Goal: Task Accomplishment & Management: Use online tool/utility

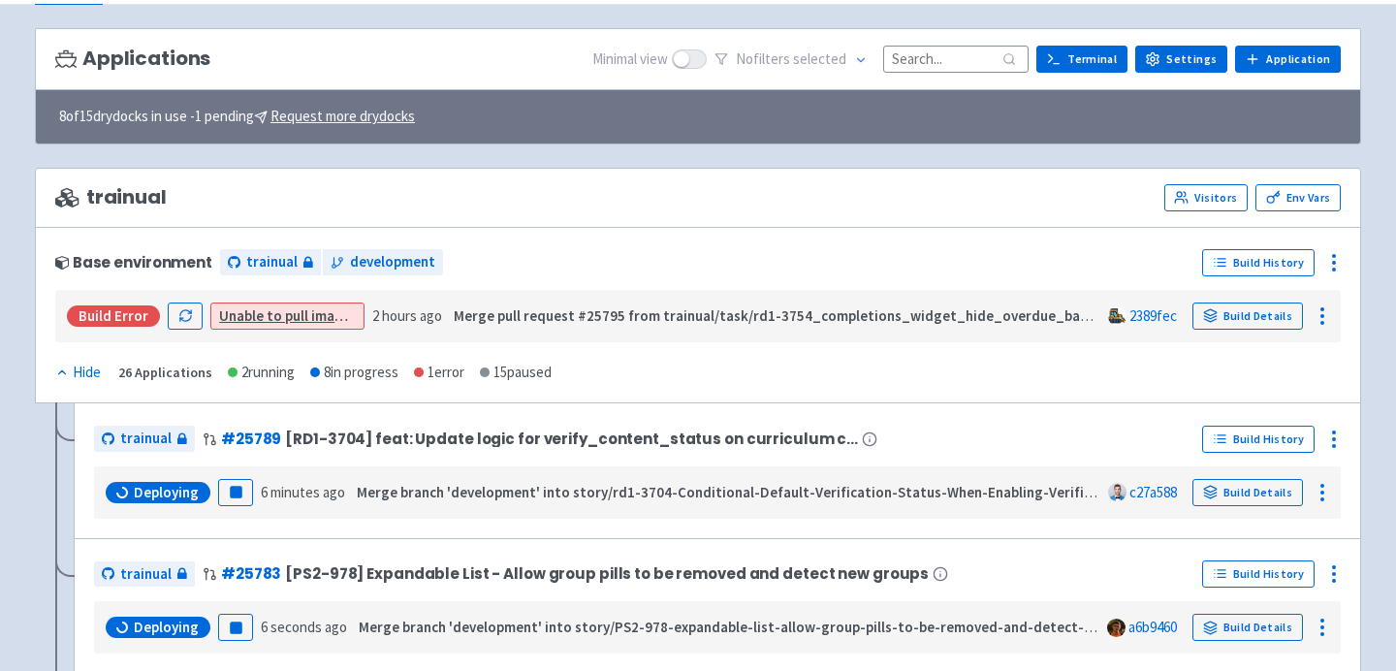
scroll to position [116, 0]
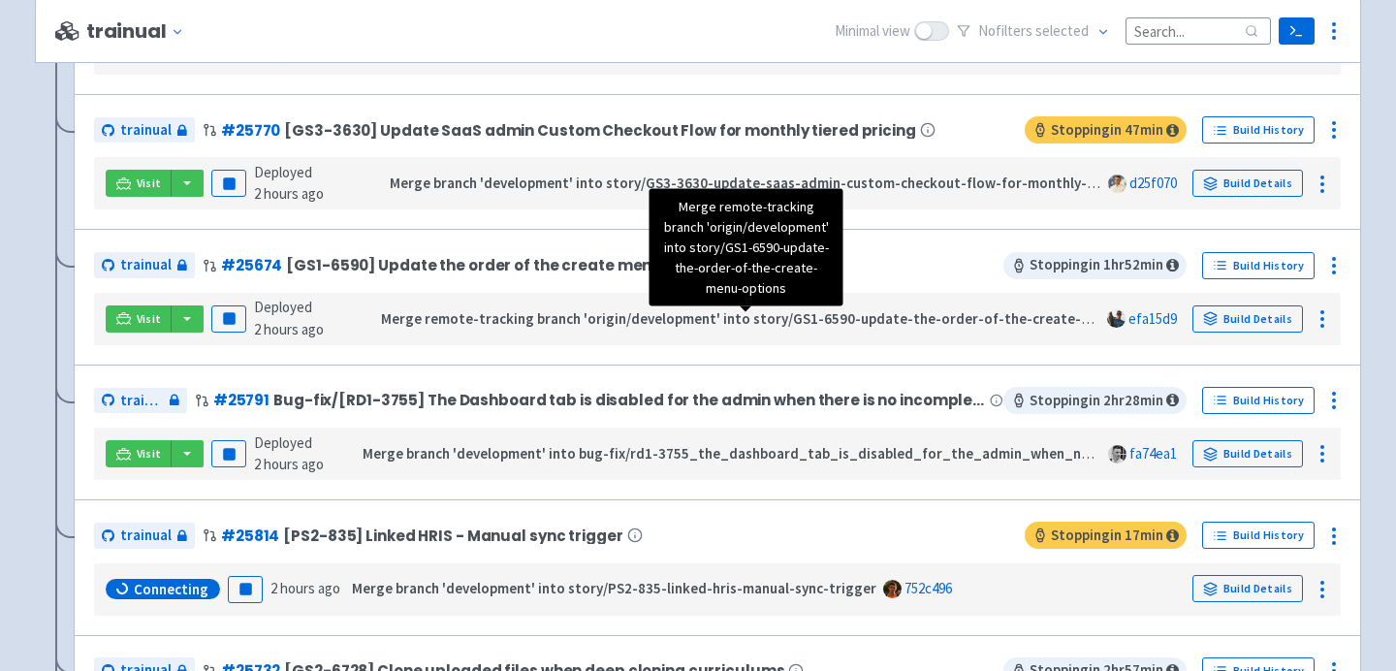
scroll to position [1125, 0]
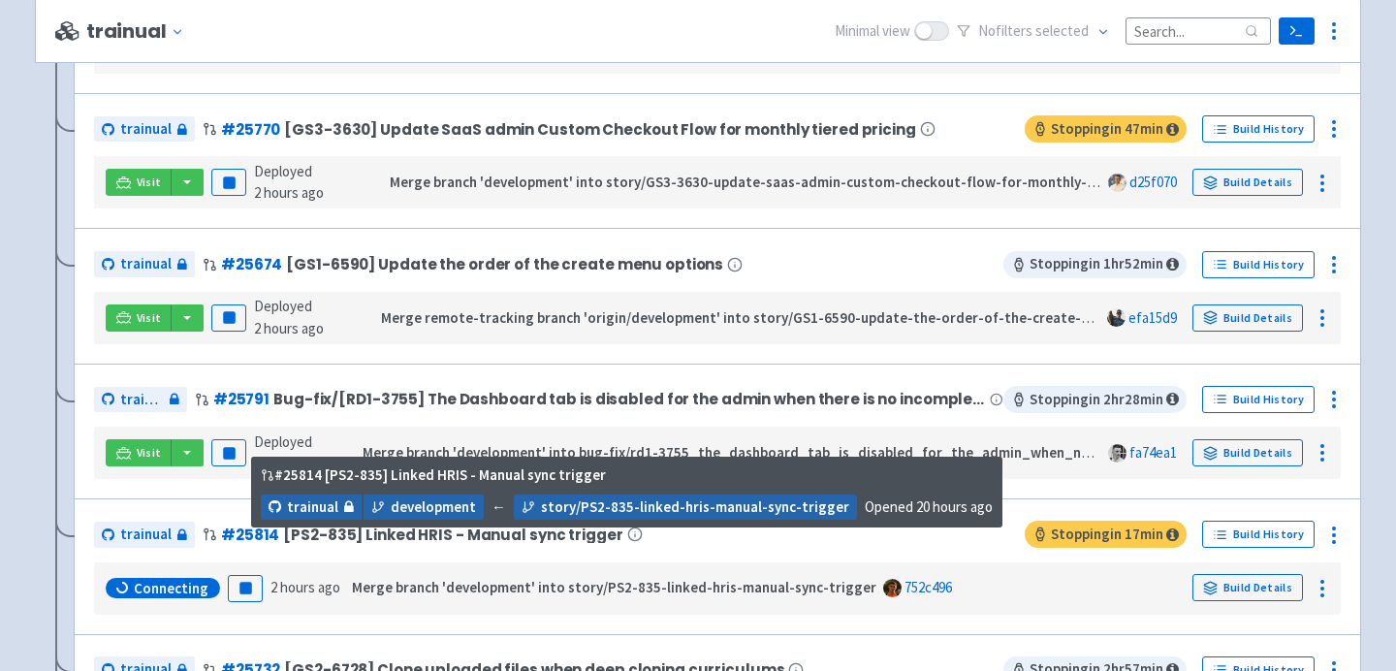
click at [494, 542] on span "[PS2-835] Linked HRIS - Manual sync trigger" at bounding box center [452, 534] width 339 height 16
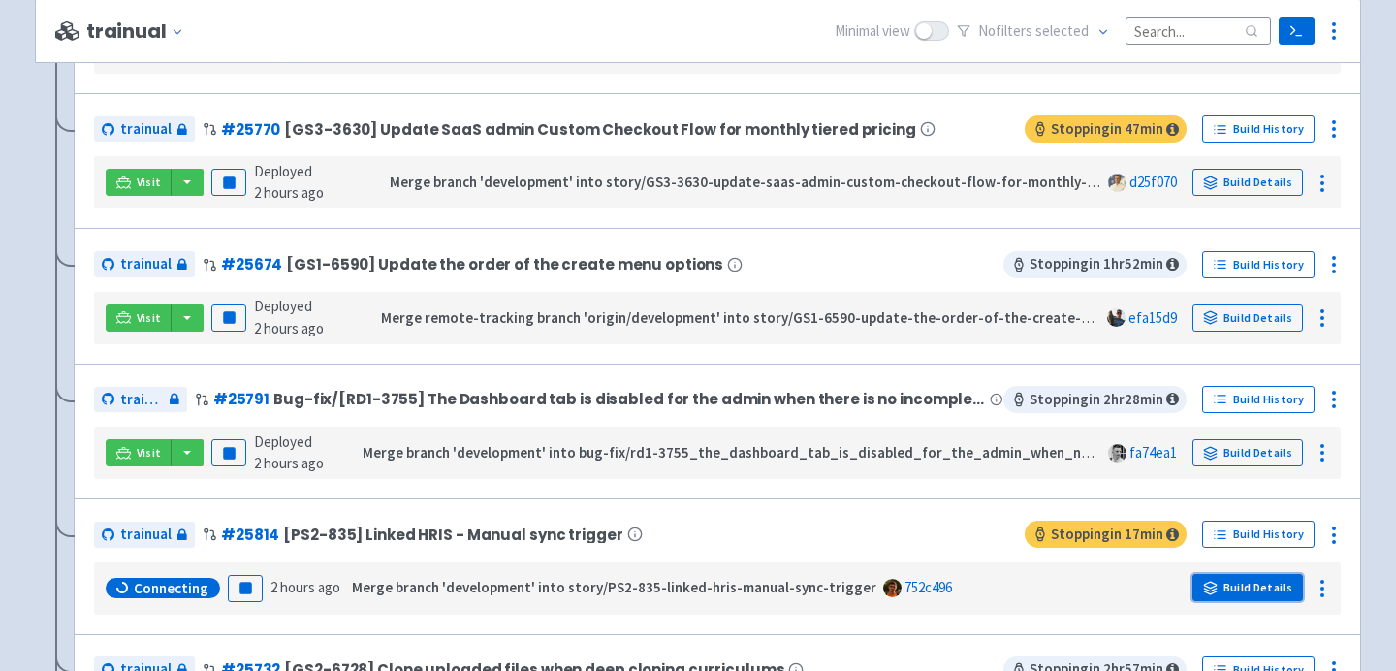
click at [1240, 594] on link "Build Details" at bounding box center [1247, 587] width 111 height 27
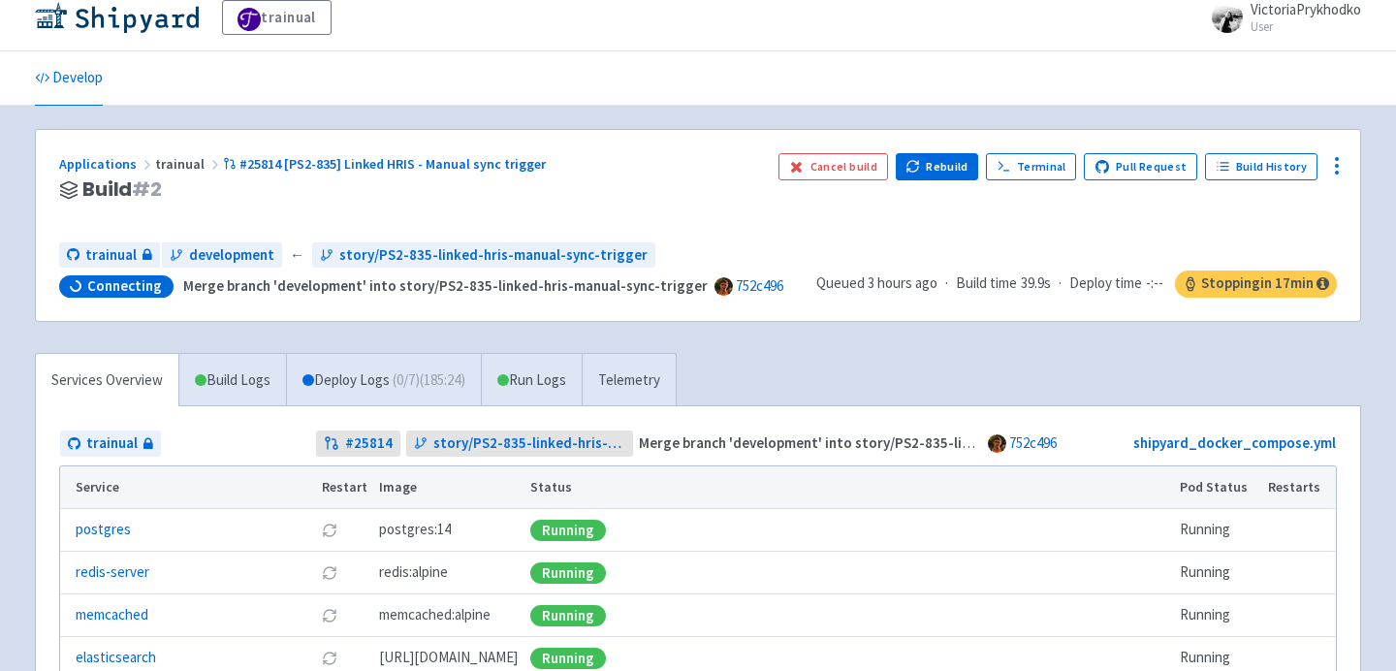
scroll to position [14, 0]
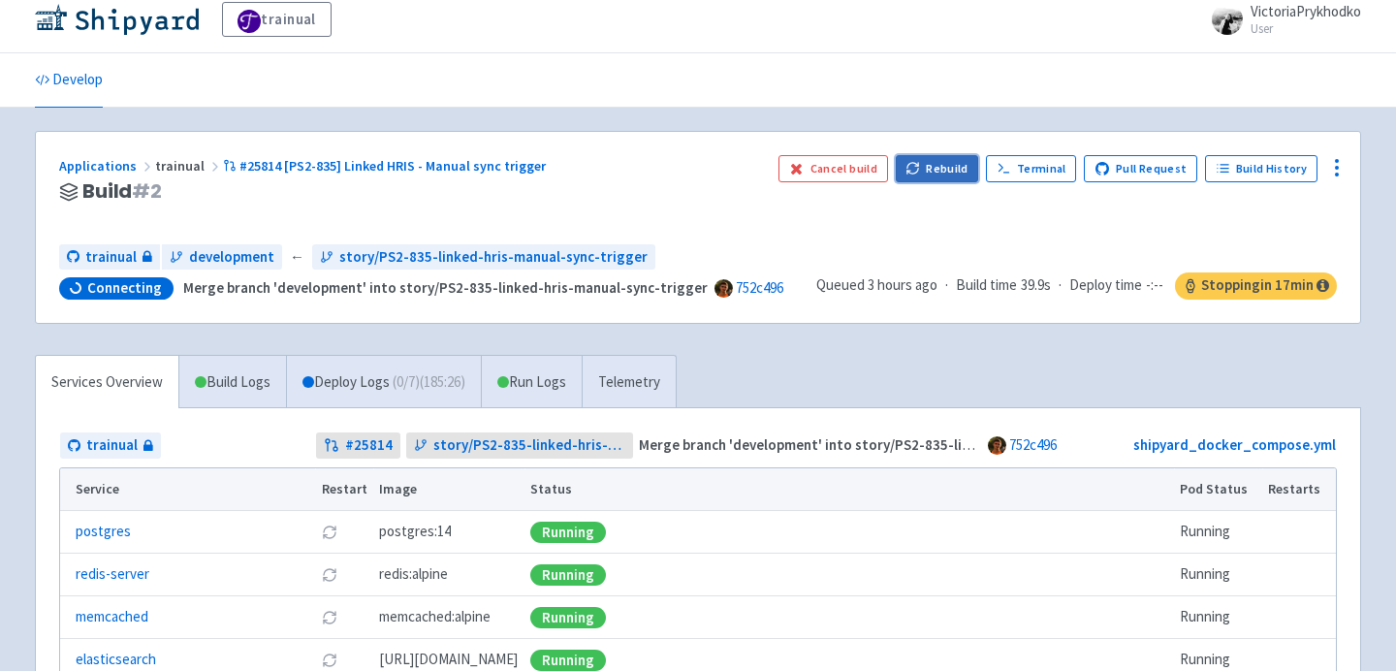
click at [953, 178] on button "Rebuild" at bounding box center [937, 168] width 83 height 27
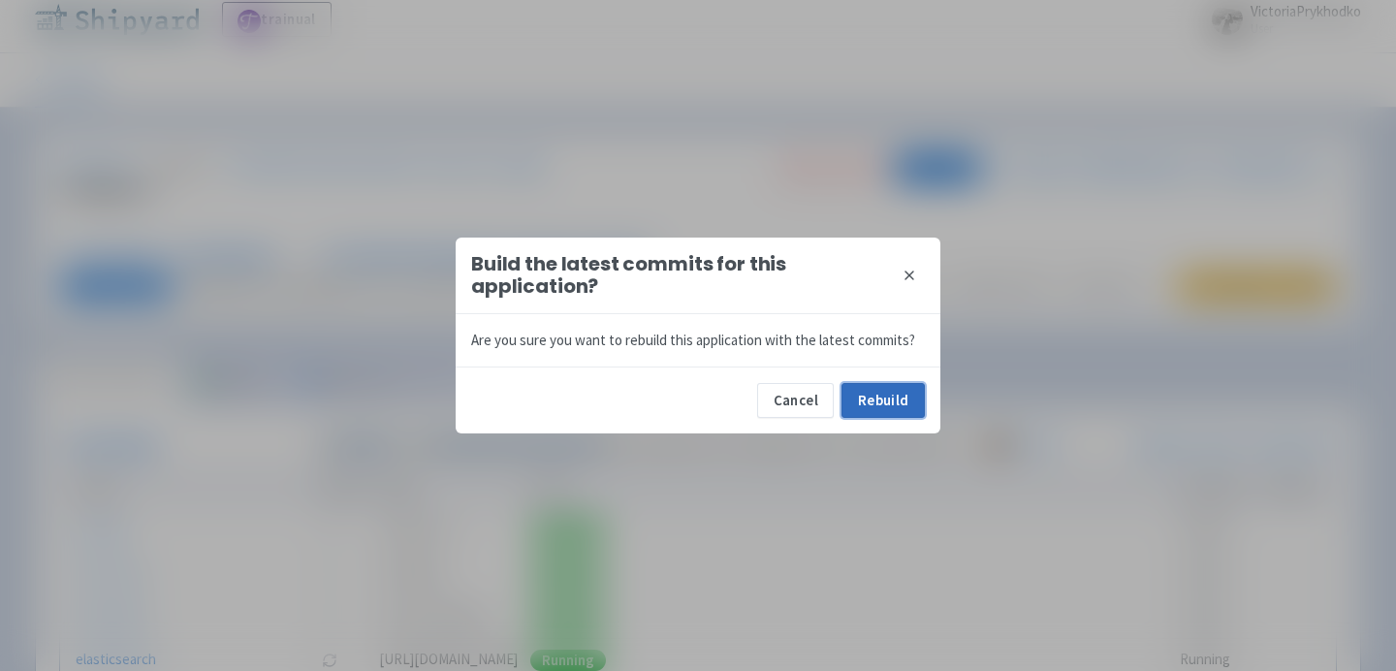
click at [882, 400] on button "Rebuild" at bounding box center [882, 400] width 83 height 35
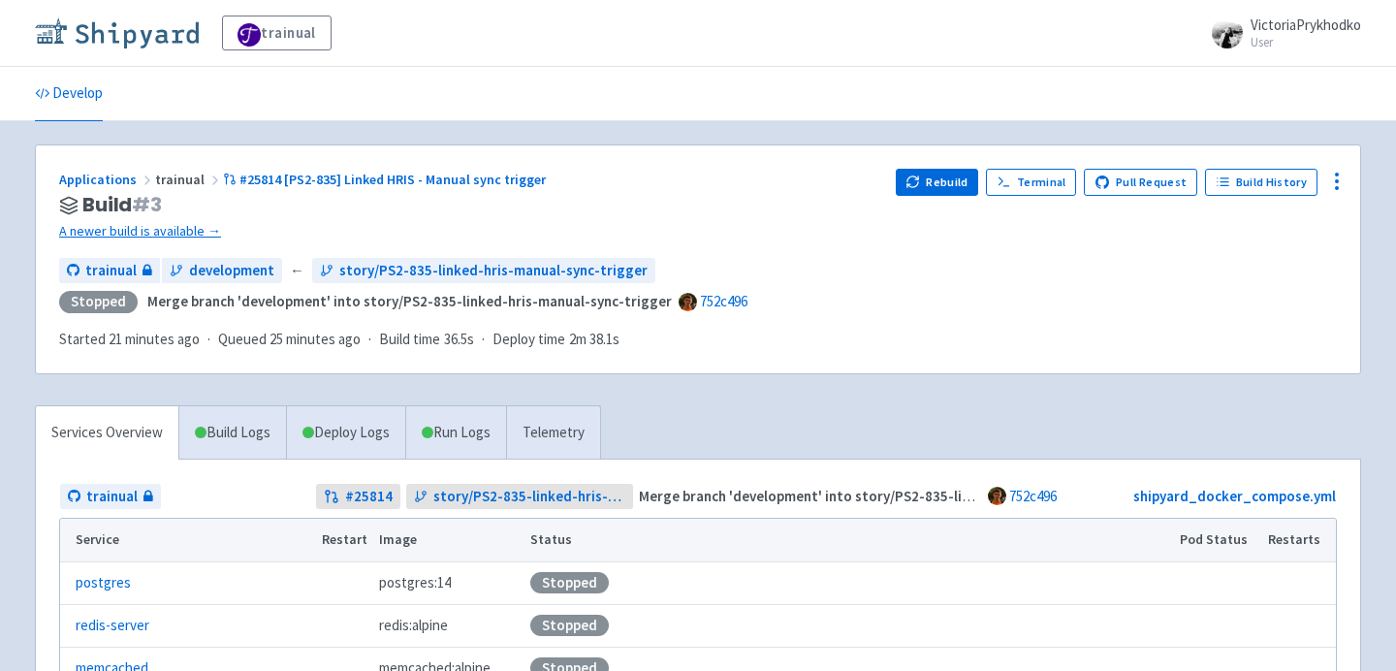
click at [155, 41] on img at bounding box center [117, 32] width 164 height 31
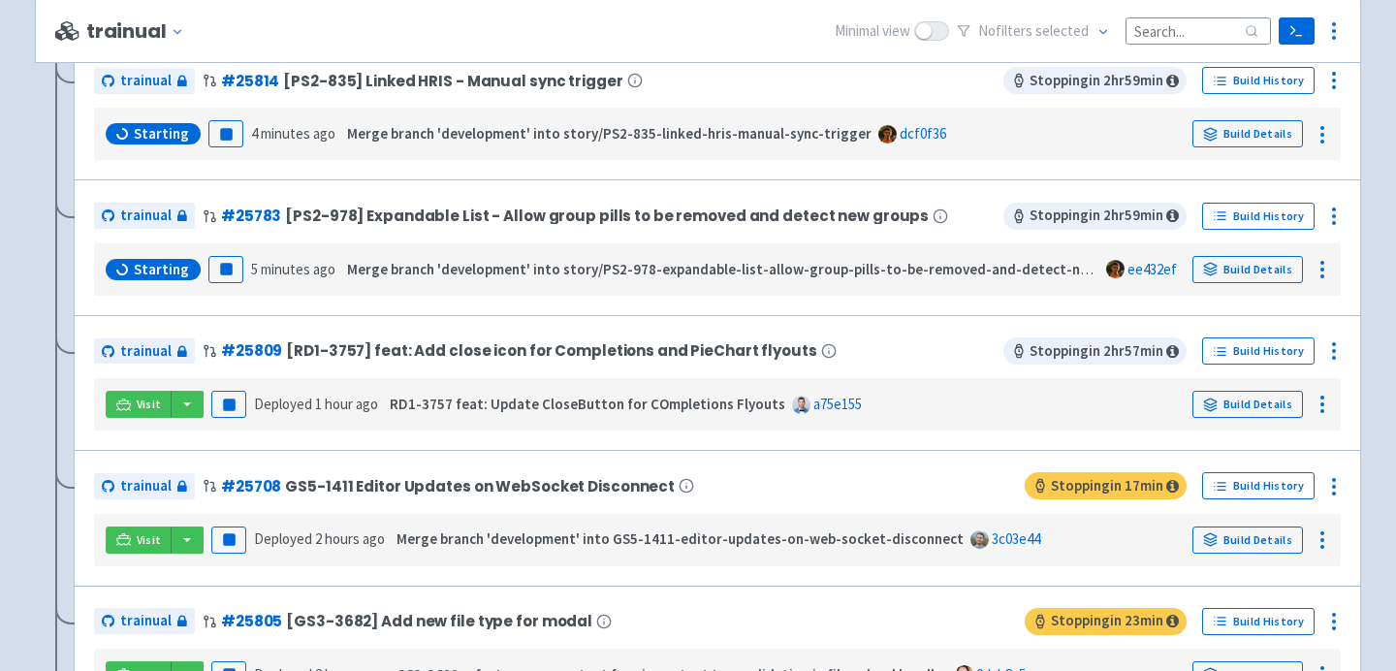
scroll to position [630, 0]
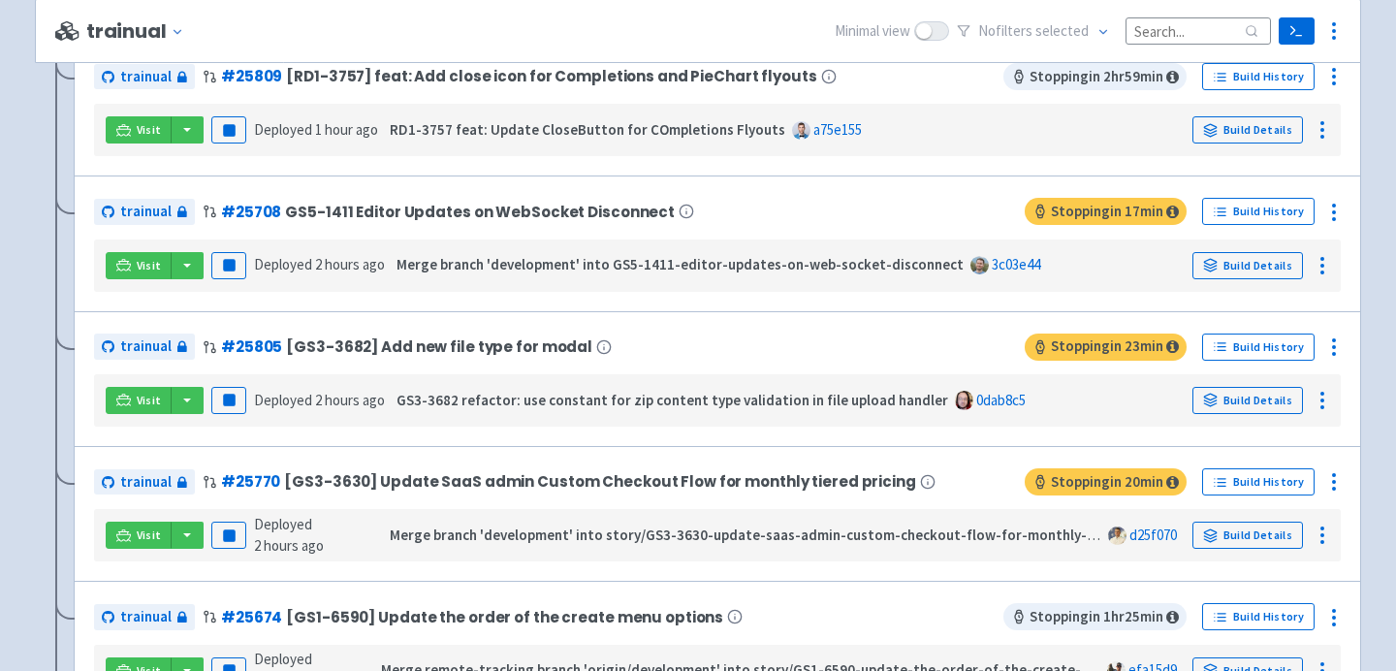
scroll to position [888, 0]
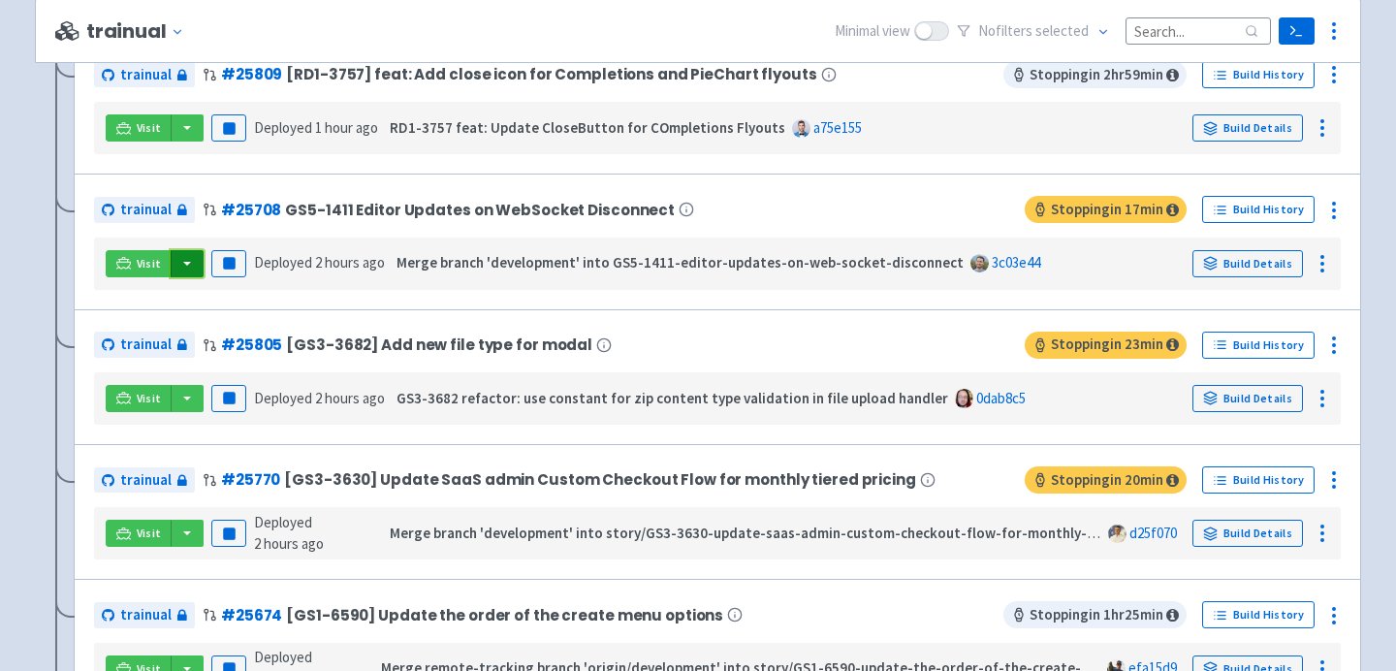
click at [180, 271] on button "button" at bounding box center [187, 263] width 33 height 27
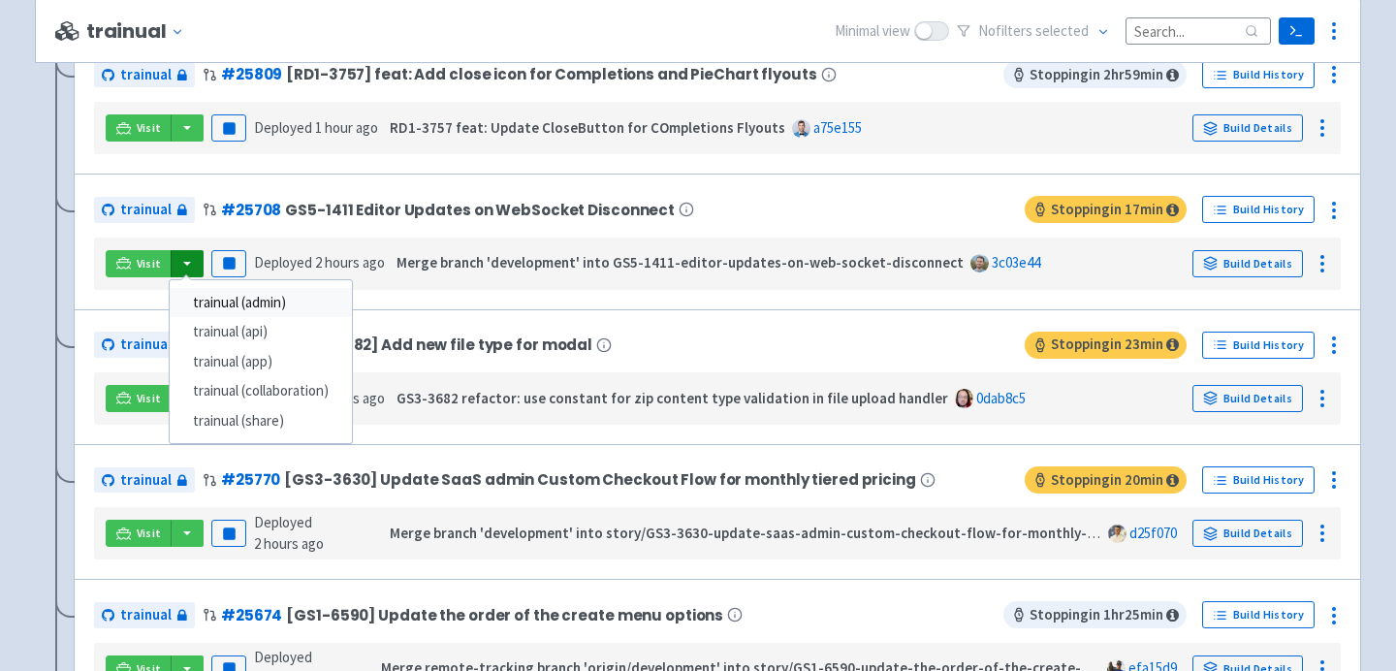
click at [213, 306] on link "trainual (admin)" at bounding box center [261, 303] width 182 height 30
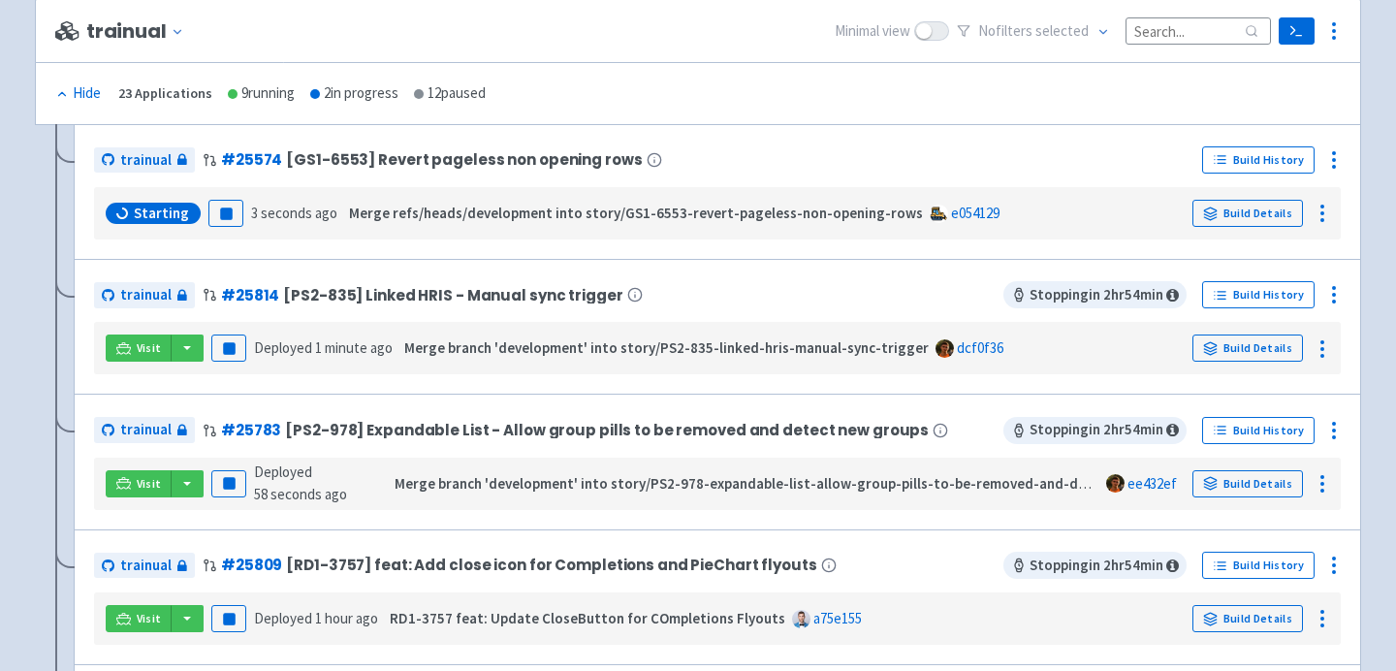
scroll to position [379, 0]
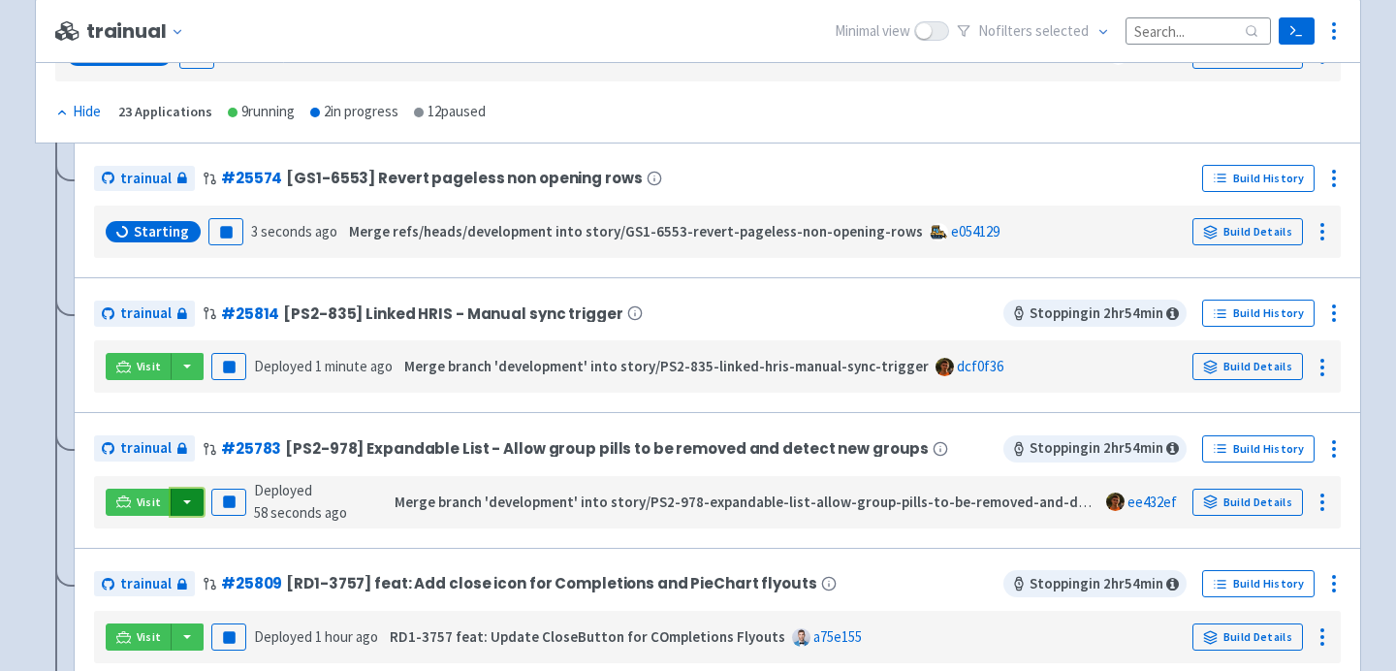
click at [188, 503] on button "button" at bounding box center [187, 502] width 33 height 27
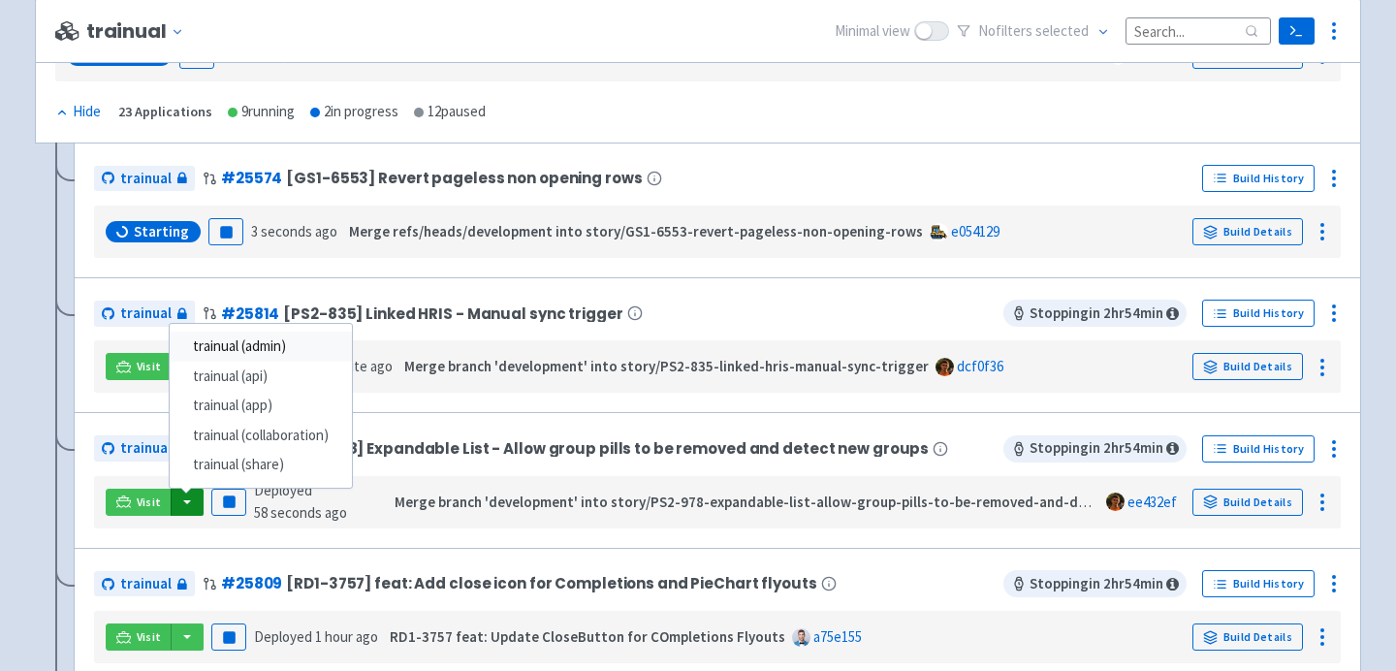
click at [287, 345] on link "trainual (admin)" at bounding box center [261, 347] width 182 height 30
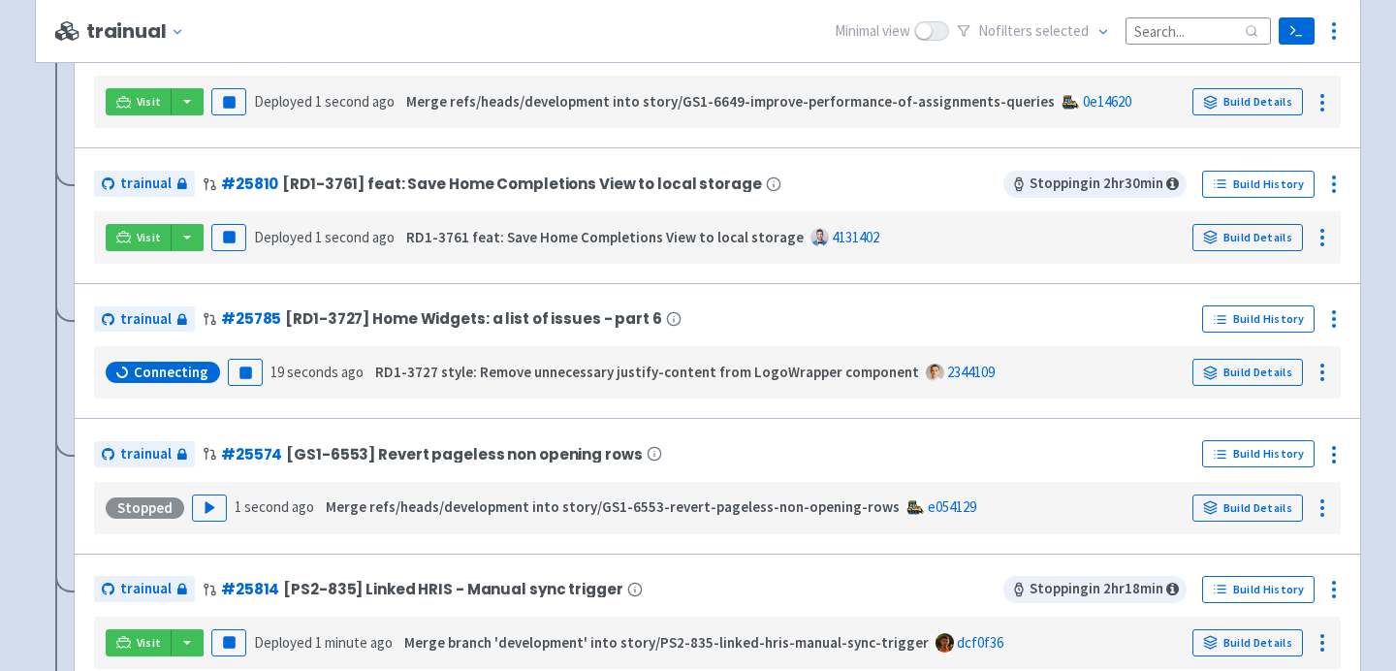
scroll to position [836, 0]
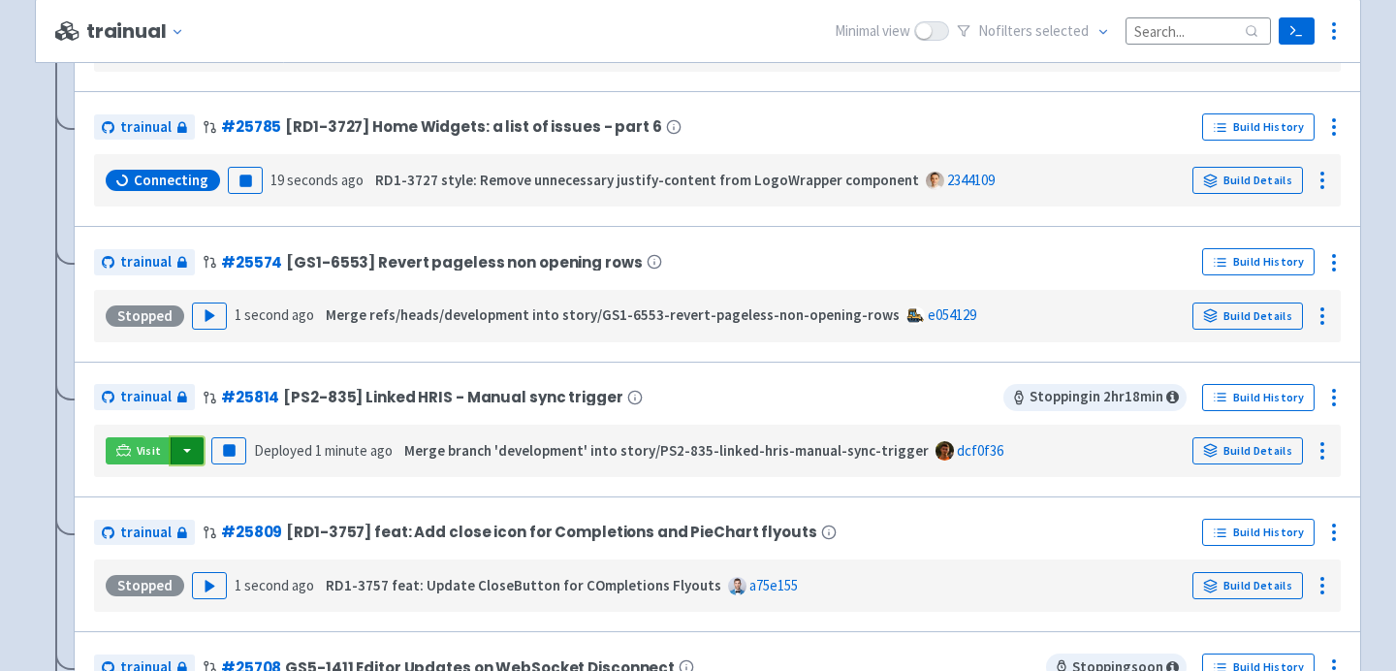
click at [187, 460] on button "button" at bounding box center [187, 450] width 33 height 27
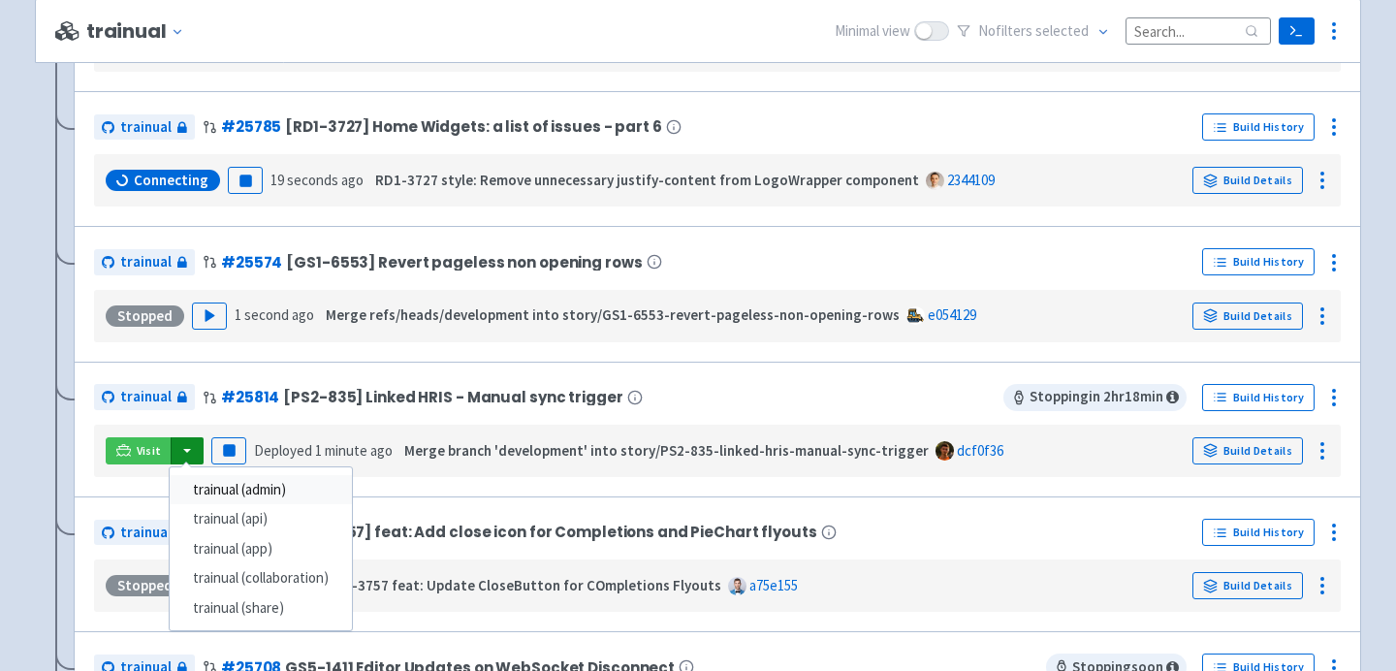
click at [221, 492] on link "trainual (admin)" at bounding box center [261, 490] width 182 height 30
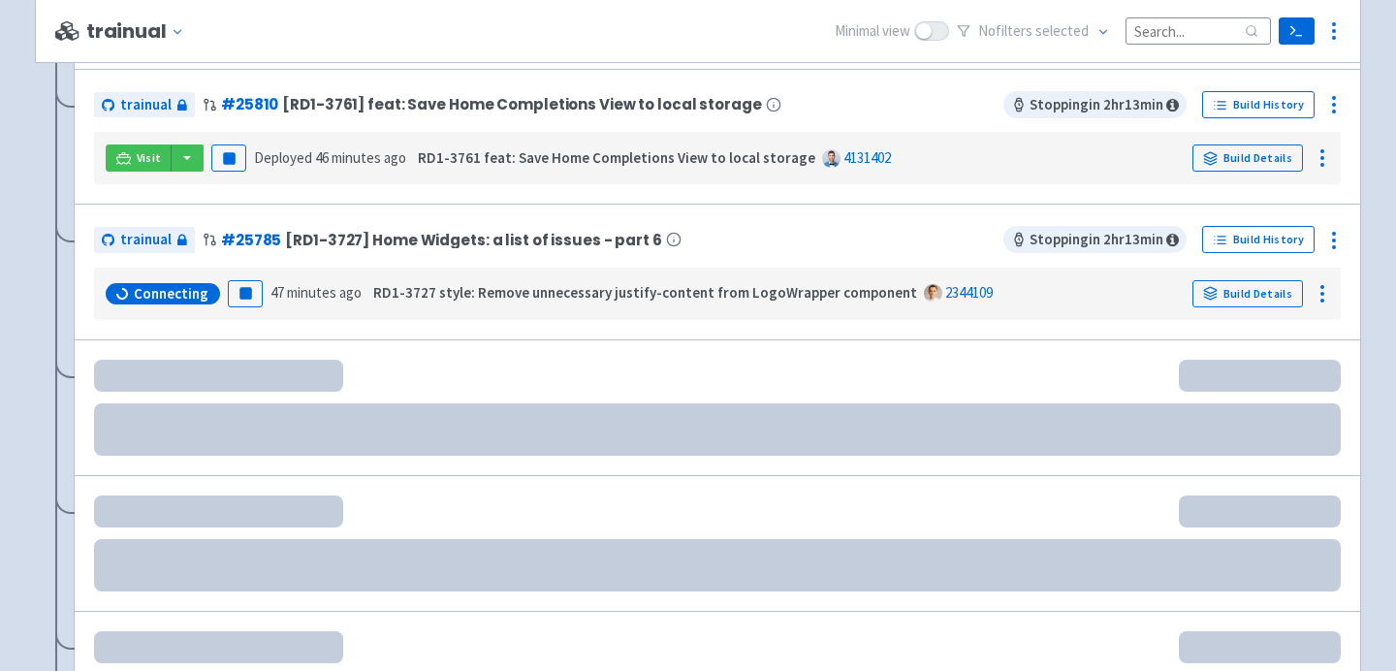
scroll to position [836, 0]
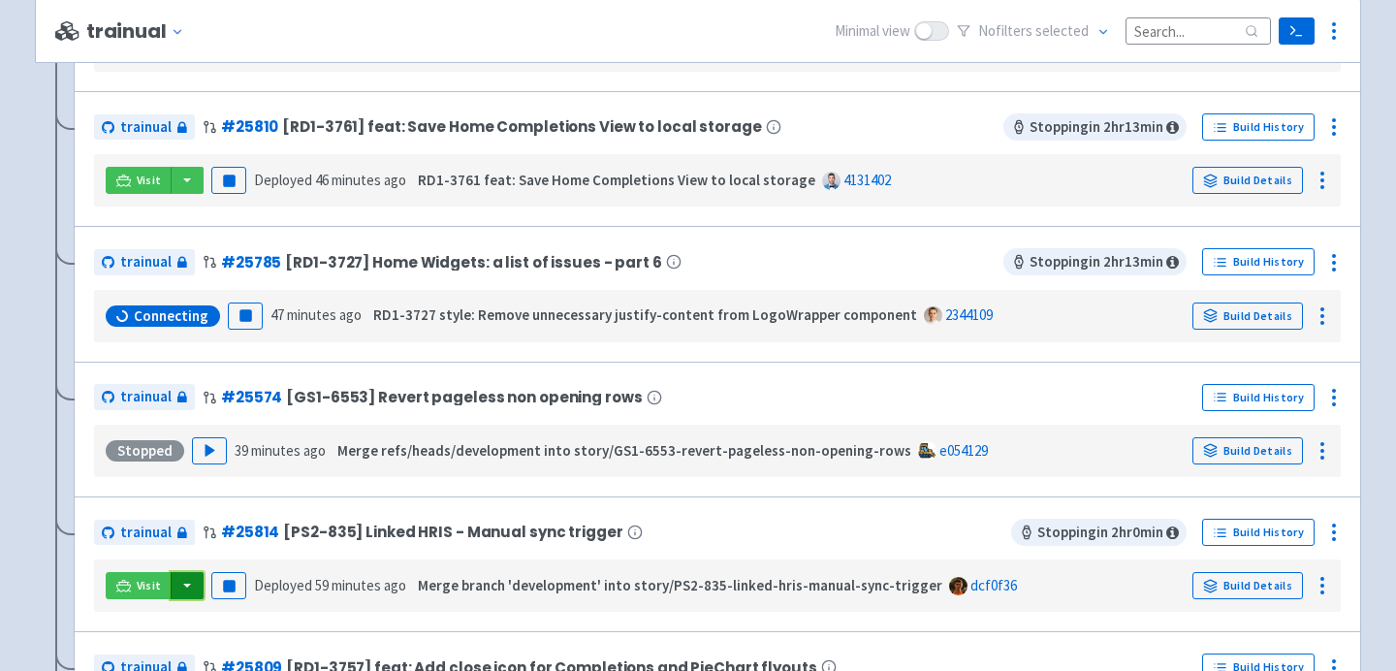
click at [187, 581] on button "button" at bounding box center [187, 585] width 33 height 27
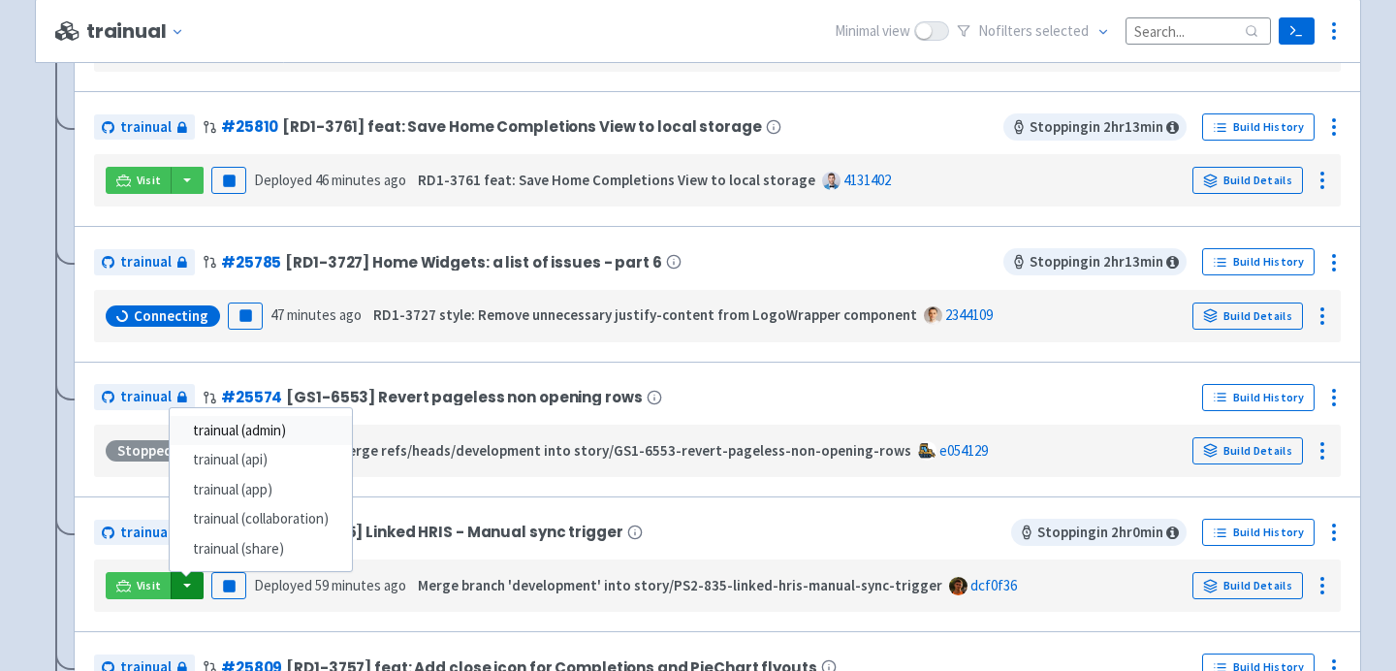
click at [265, 433] on link "trainual (admin)" at bounding box center [261, 431] width 182 height 30
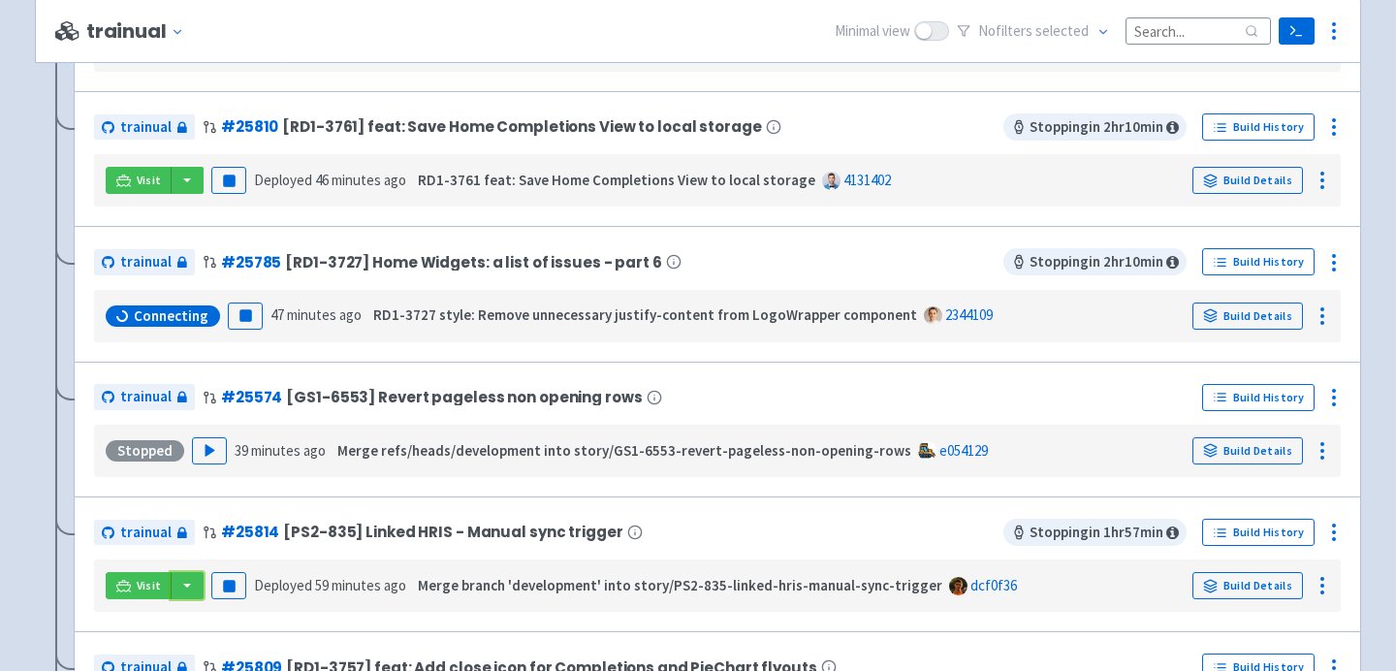
scroll to position [992, 0]
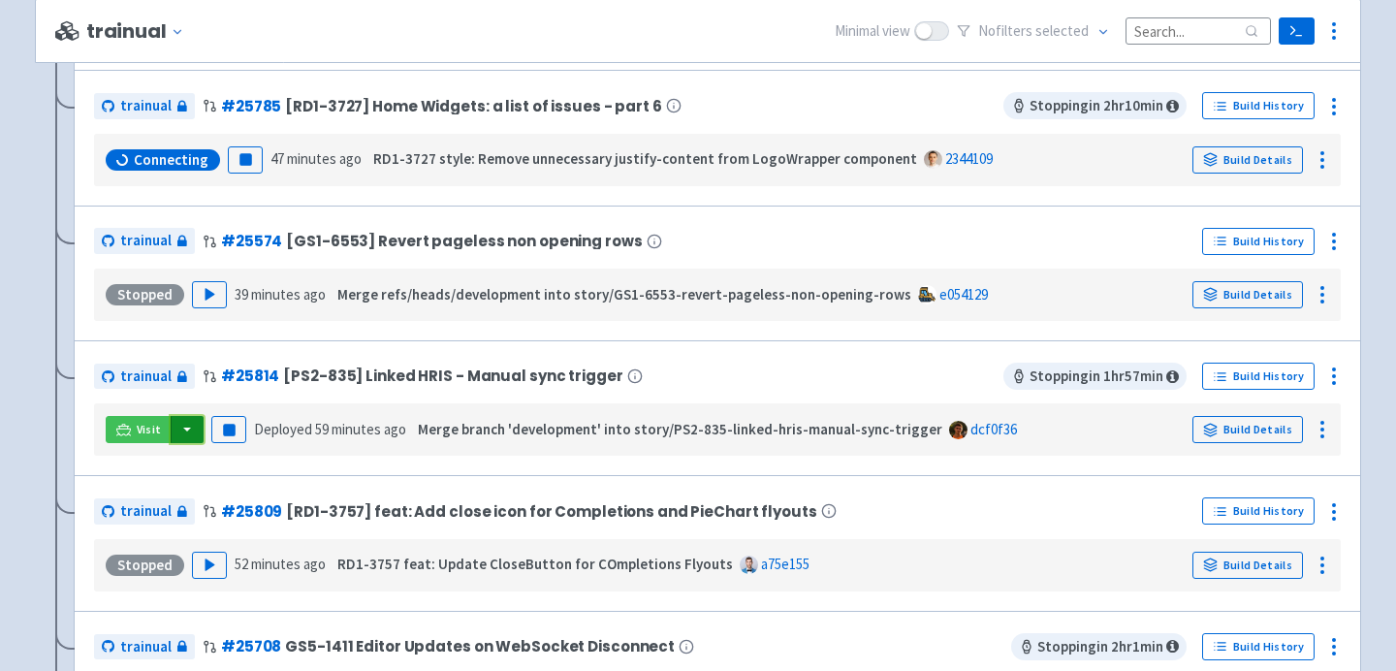
click at [181, 430] on button "button" at bounding box center [187, 429] width 33 height 27
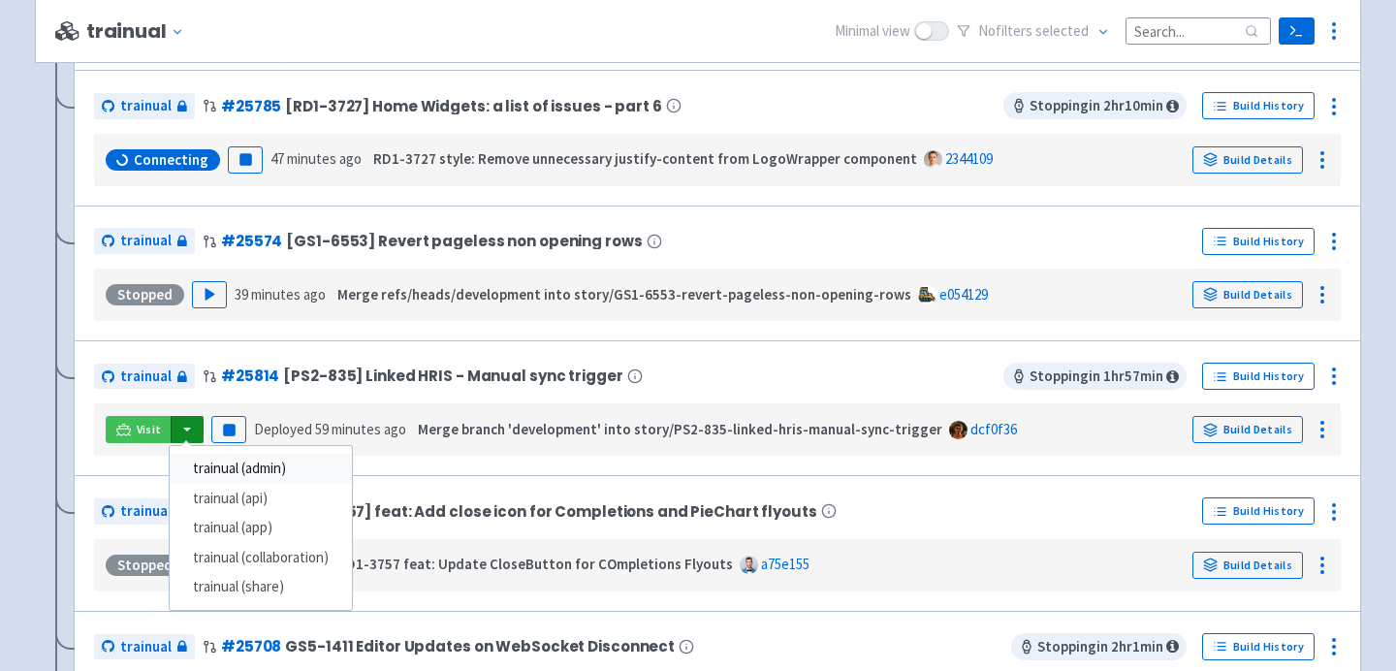
click at [206, 465] on link "trainual (admin)" at bounding box center [261, 469] width 182 height 30
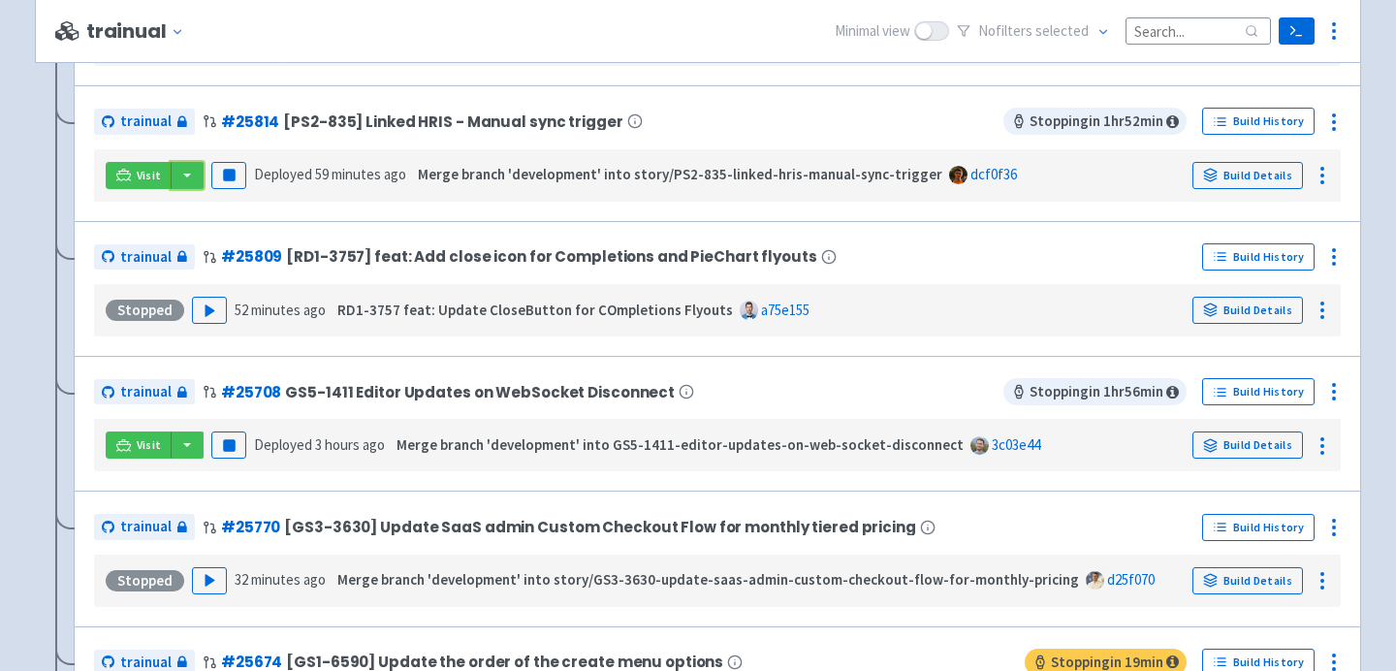
scroll to position [1517, 0]
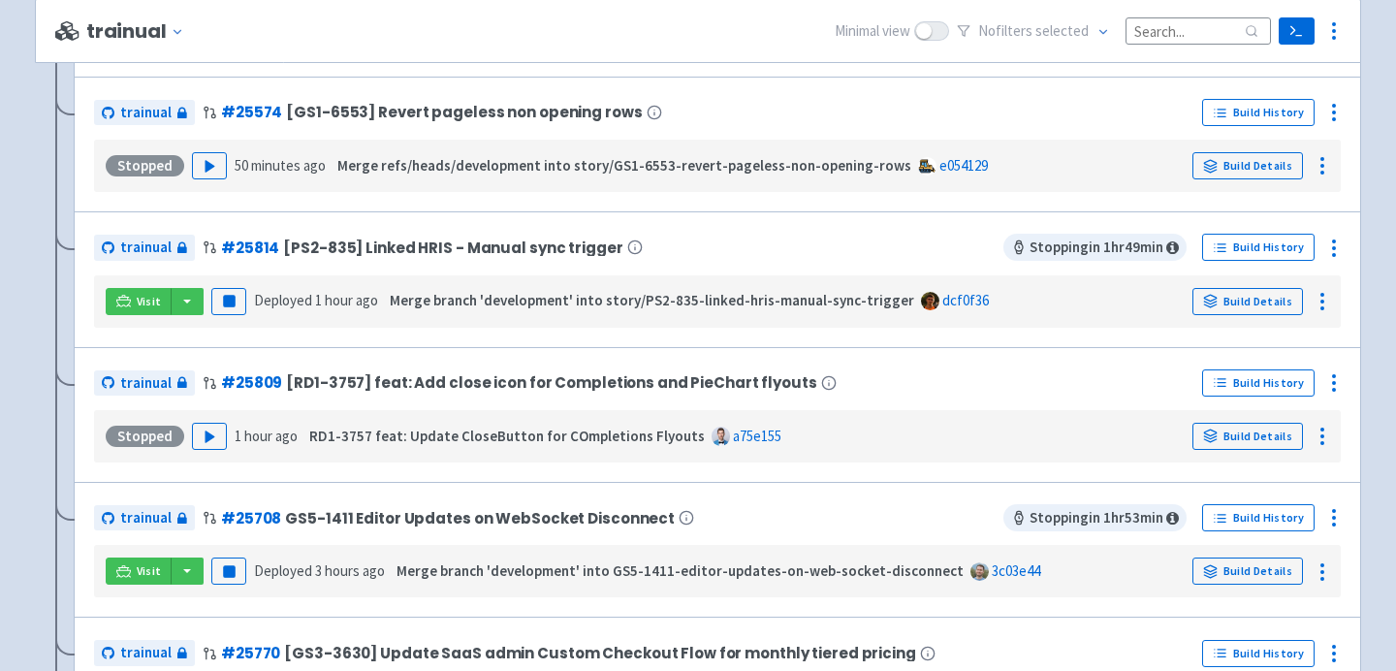
scroll to position [1225, 0]
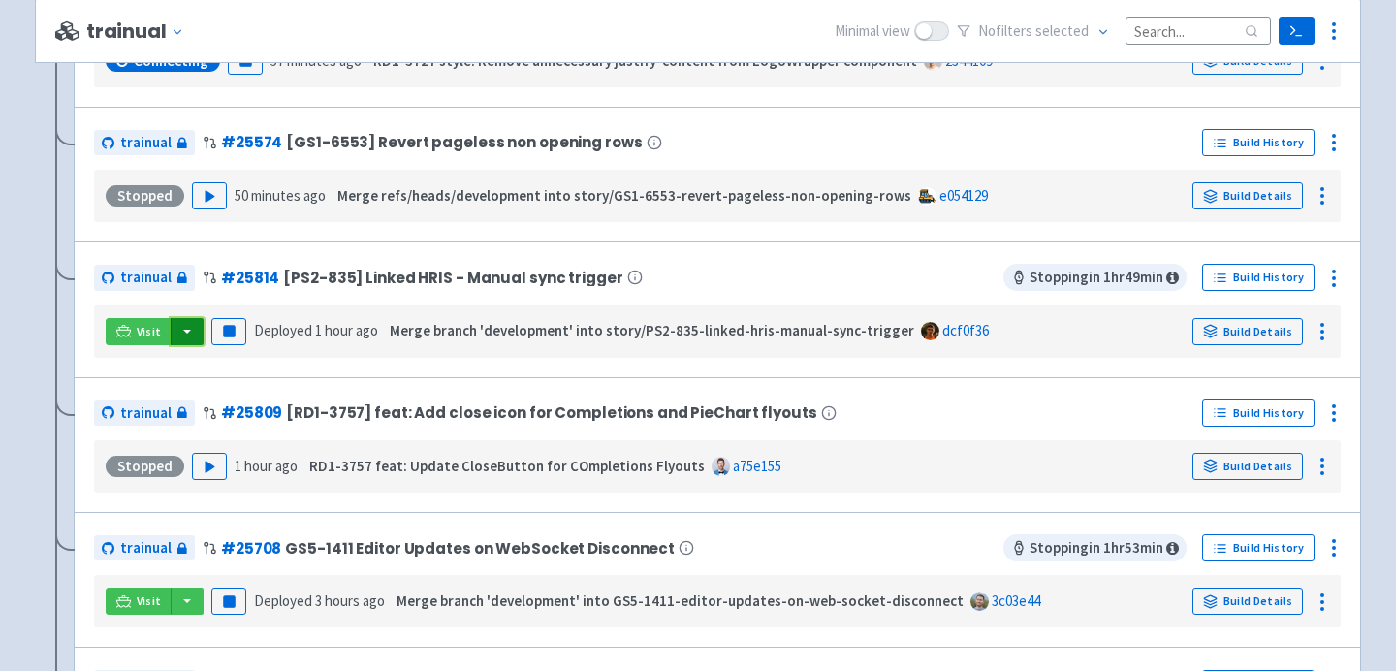
click at [186, 340] on button "button" at bounding box center [187, 331] width 33 height 27
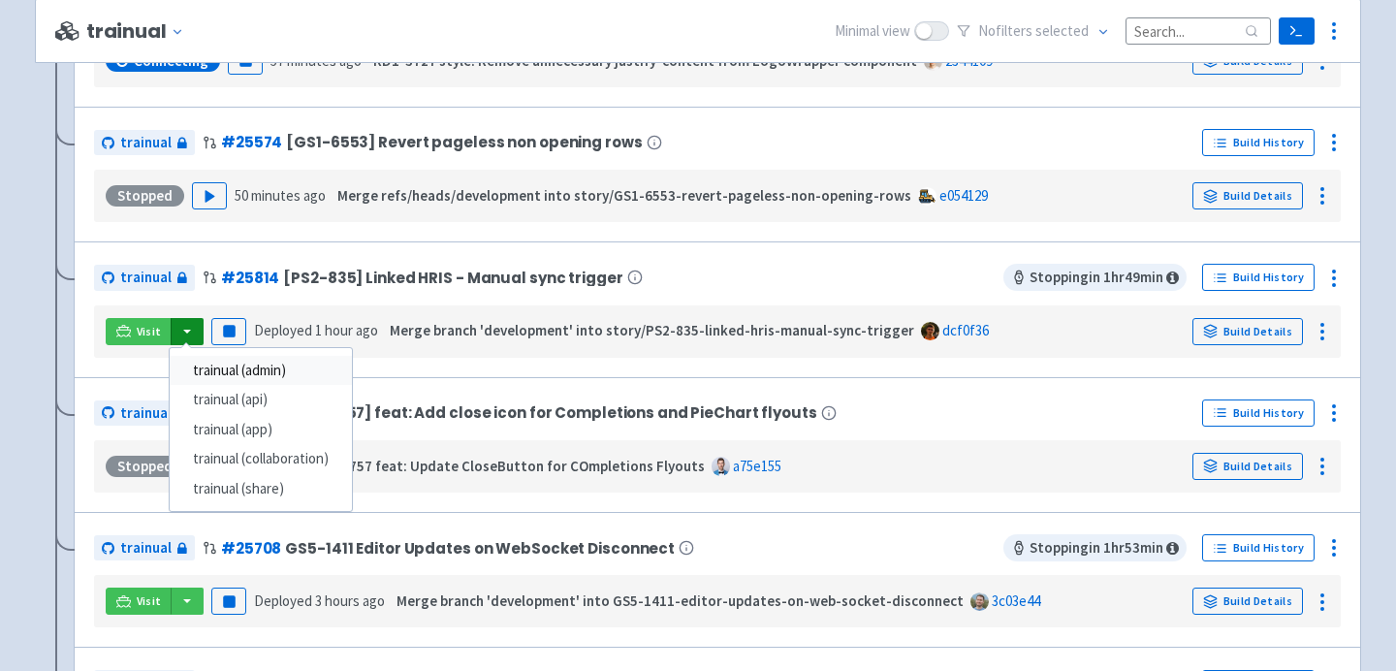
click at [245, 367] on link "trainual (admin)" at bounding box center [261, 371] width 182 height 30
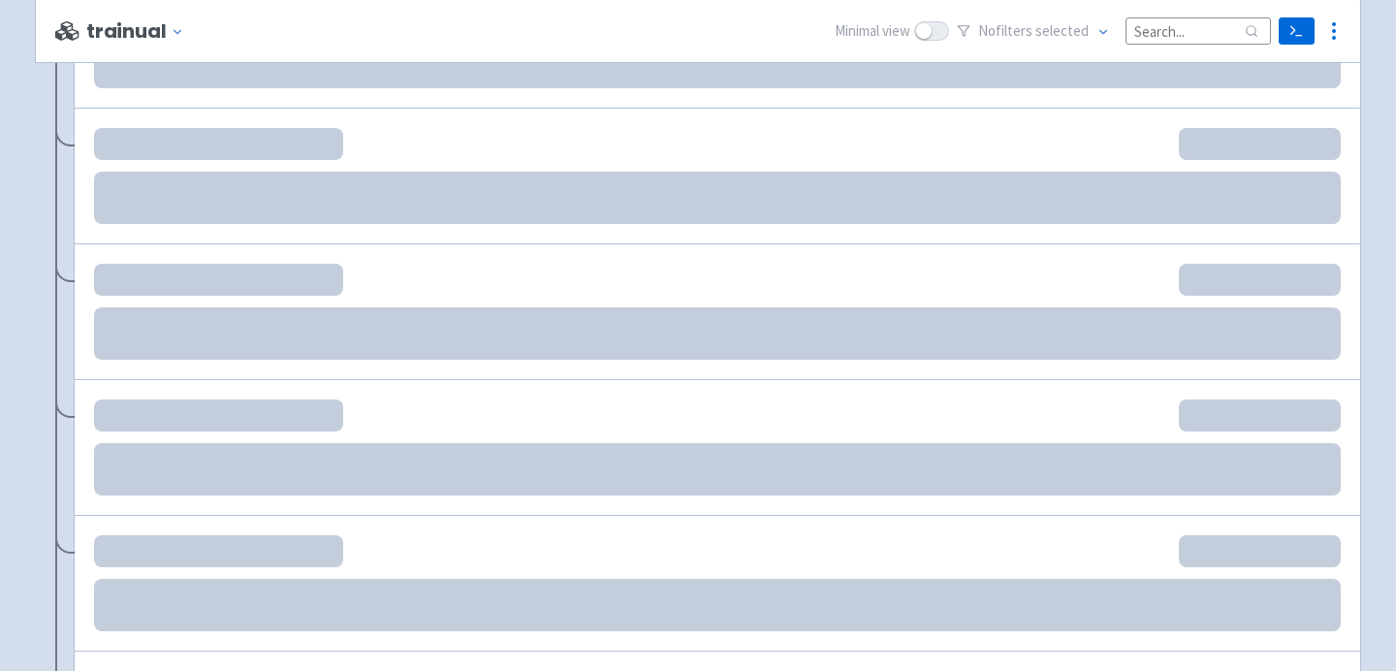
scroll to position [1224, 0]
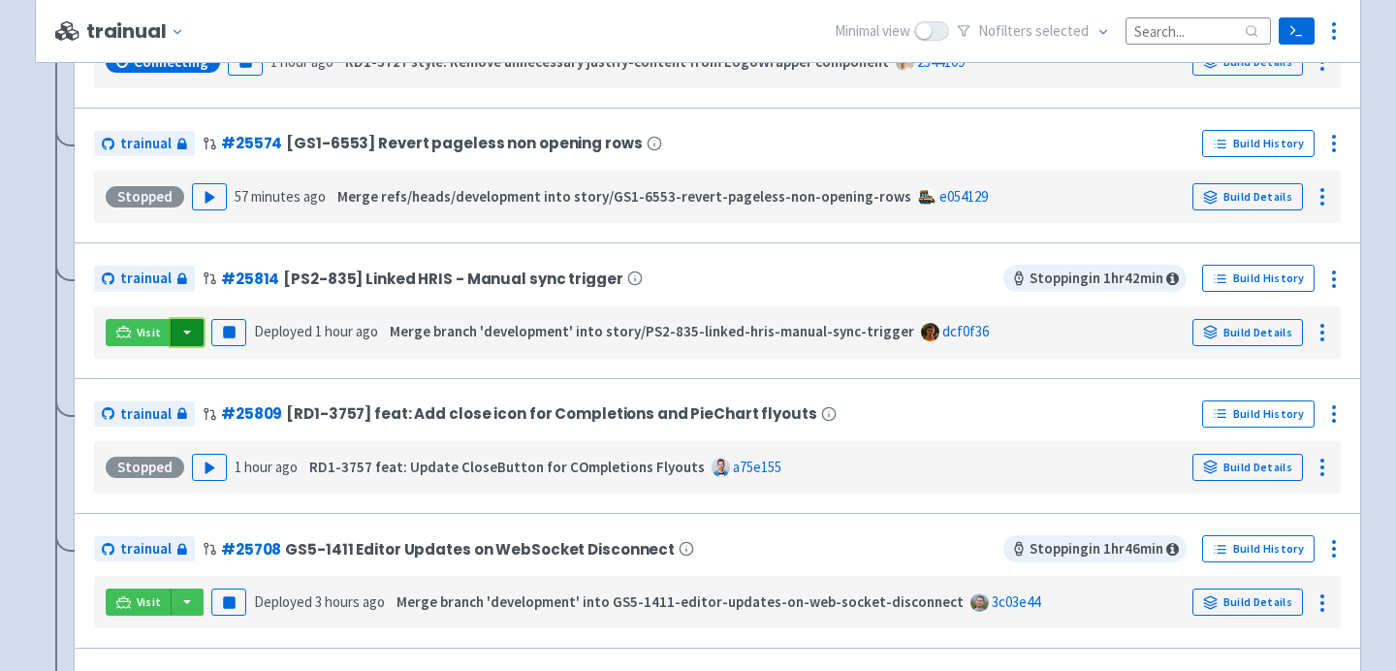
click at [177, 341] on button "button" at bounding box center [187, 332] width 33 height 27
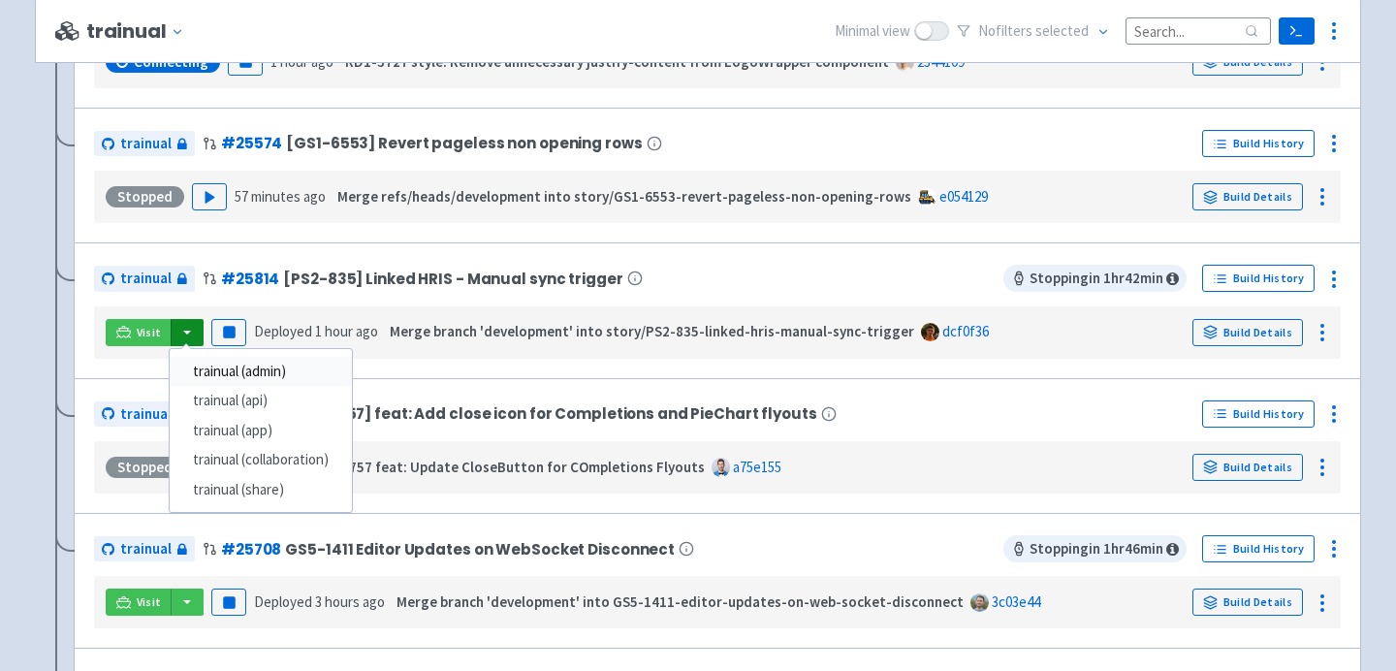
click at [211, 371] on link "trainual (admin)" at bounding box center [261, 372] width 182 height 30
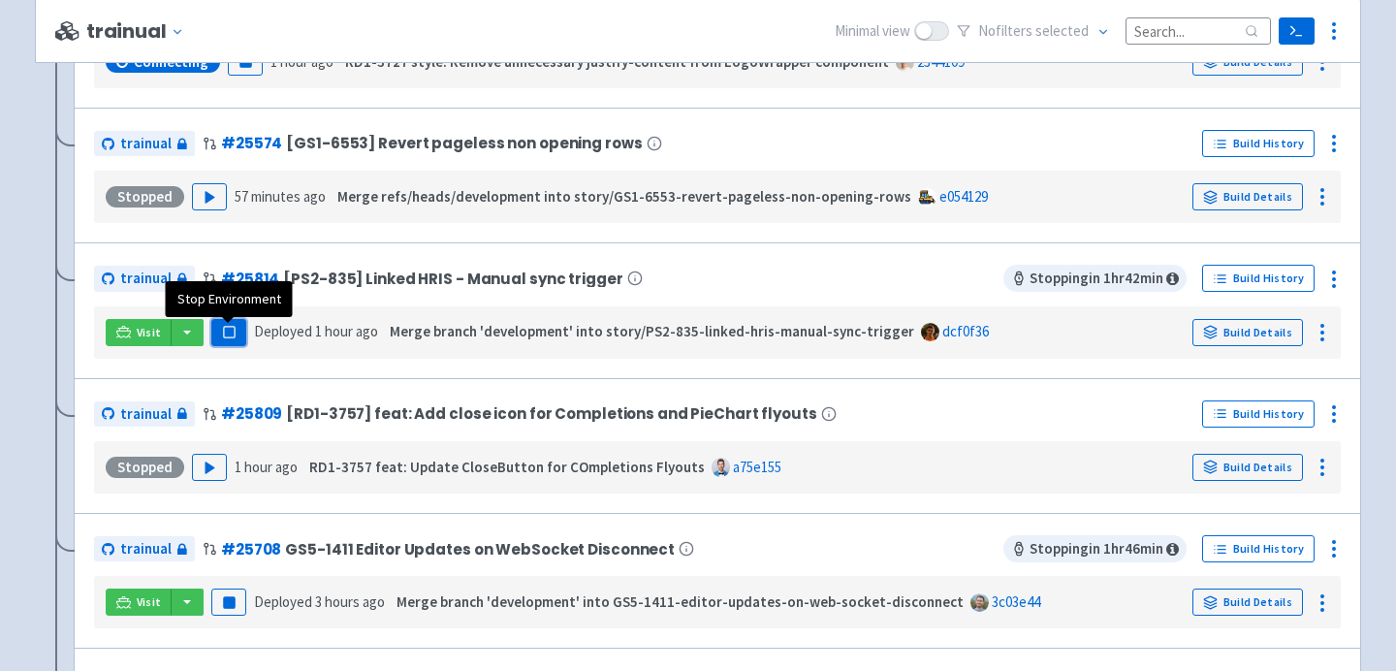
click at [225, 335] on rect "button" at bounding box center [228, 332] width 11 height 11
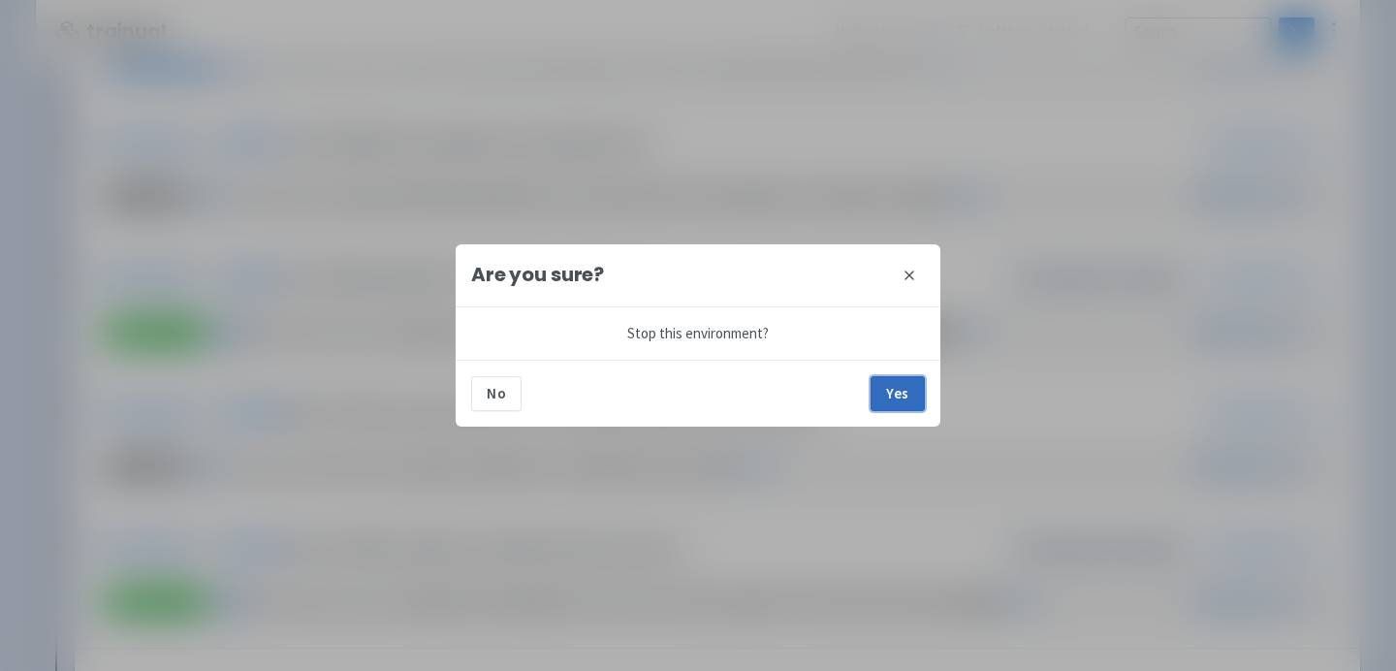
click at [896, 396] on button "Yes" at bounding box center [898, 393] width 54 height 35
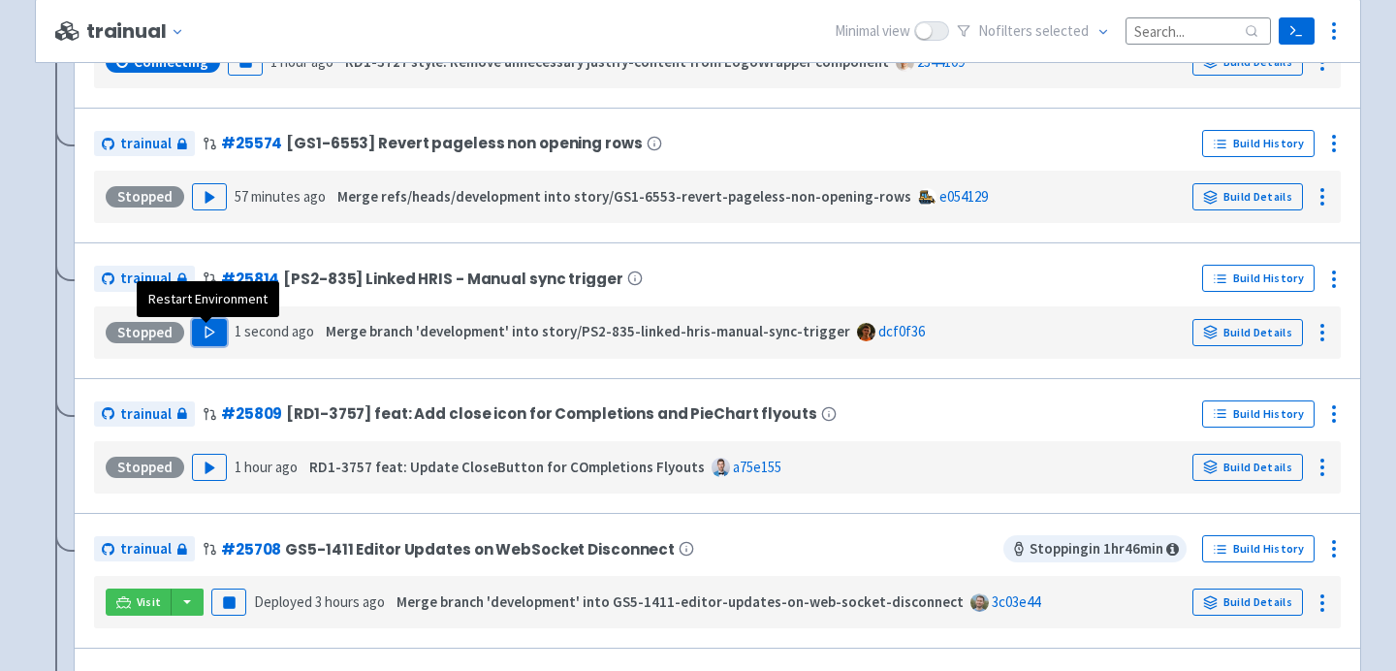
click at [210, 339] on icon "button" at bounding box center [210, 332] width 15 height 15
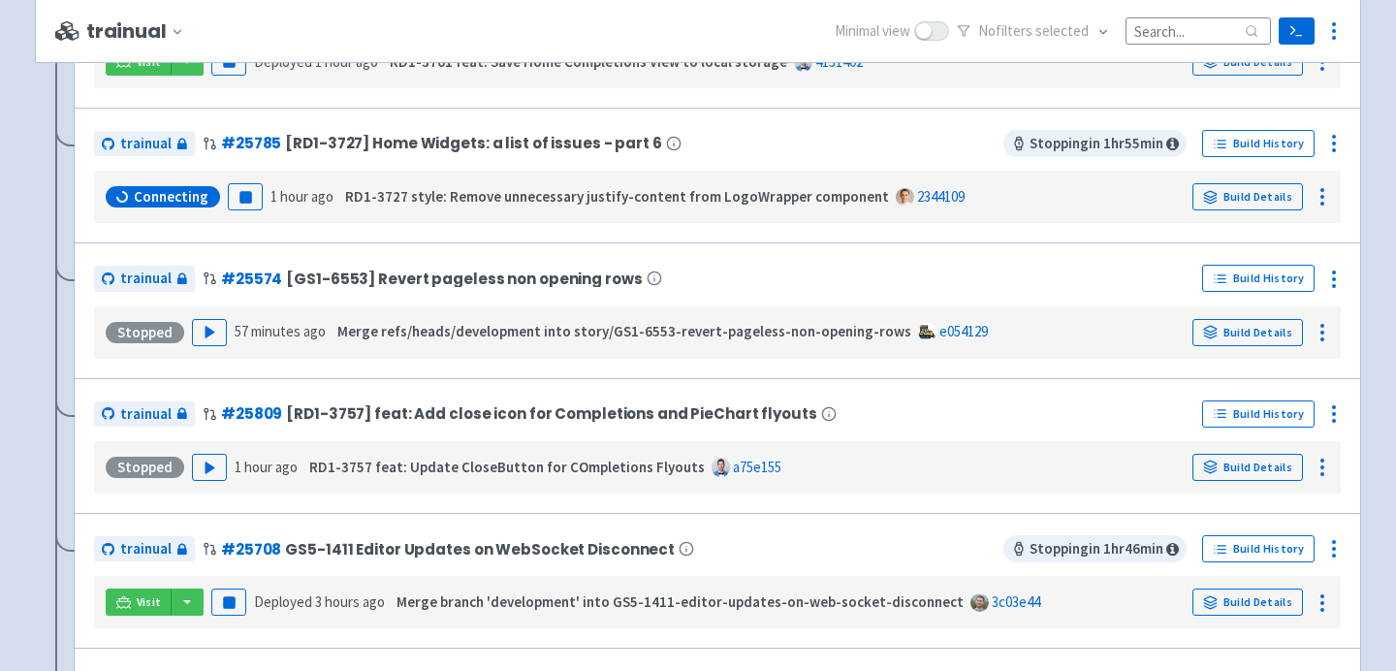
scroll to position [275, 0]
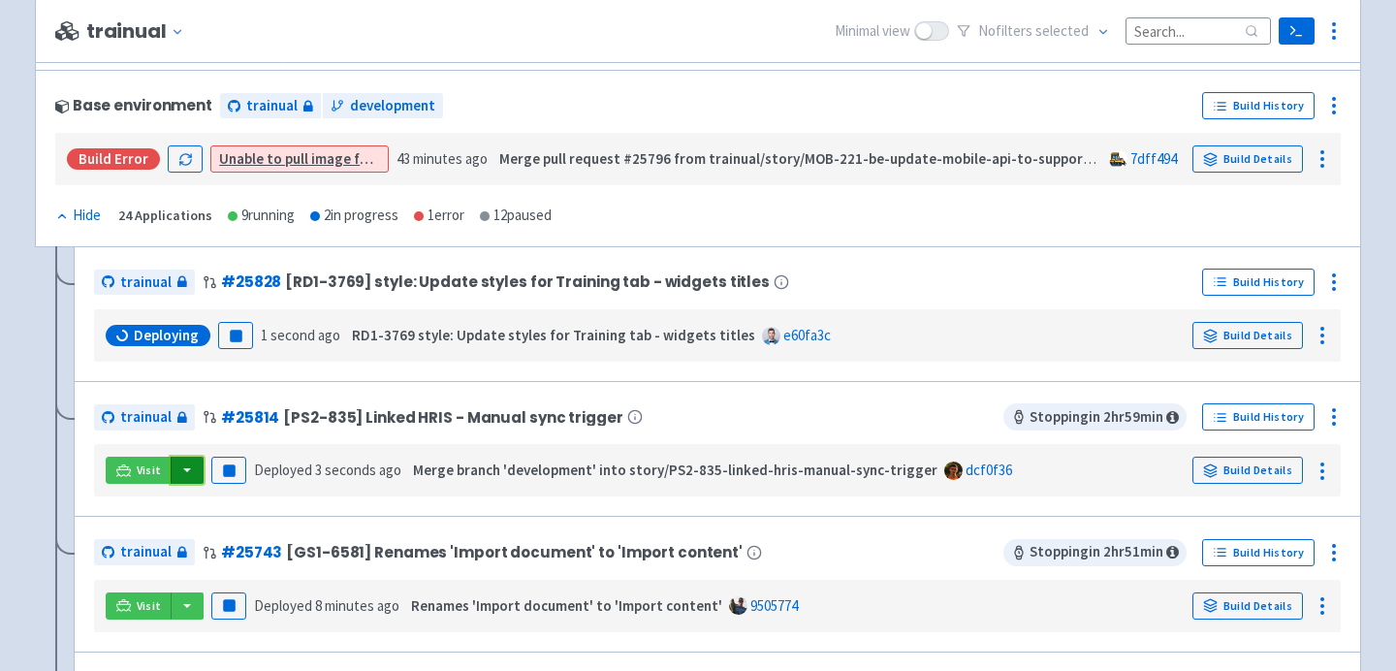
click at [187, 465] on button "button" at bounding box center [187, 470] width 33 height 27
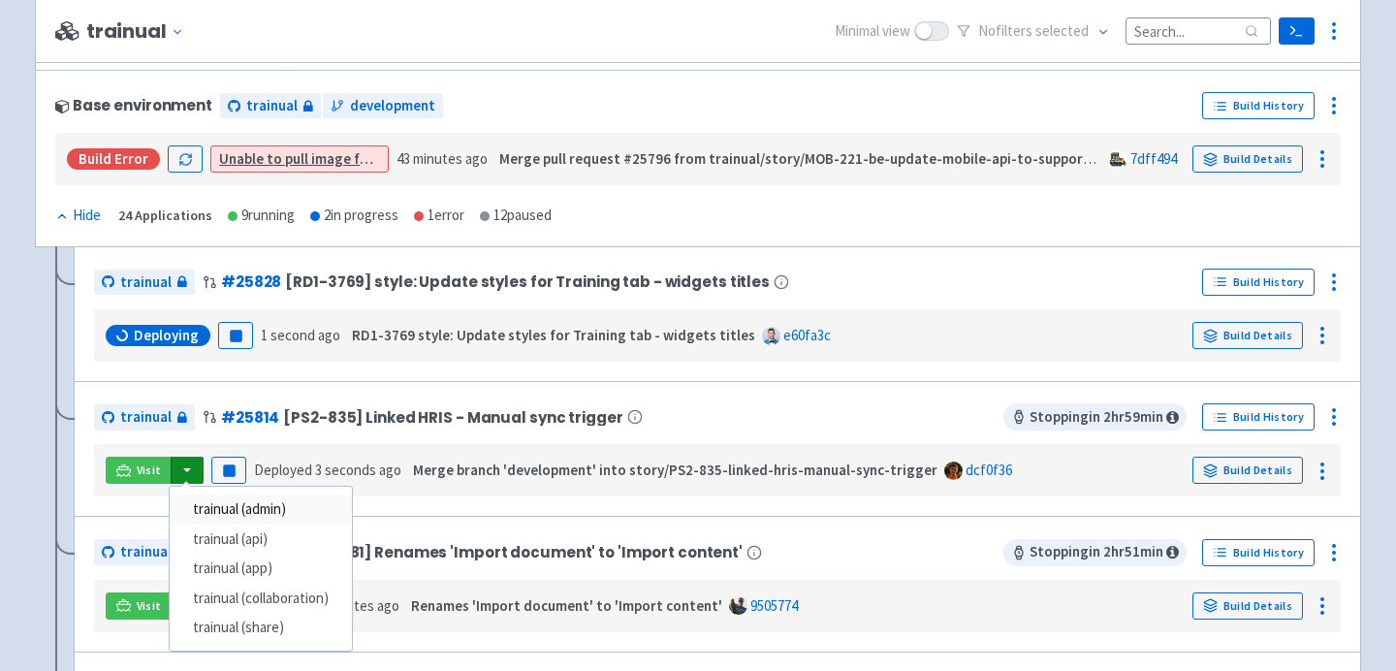
click at [244, 518] on link "trainual (admin)" at bounding box center [261, 509] width 182 height 30
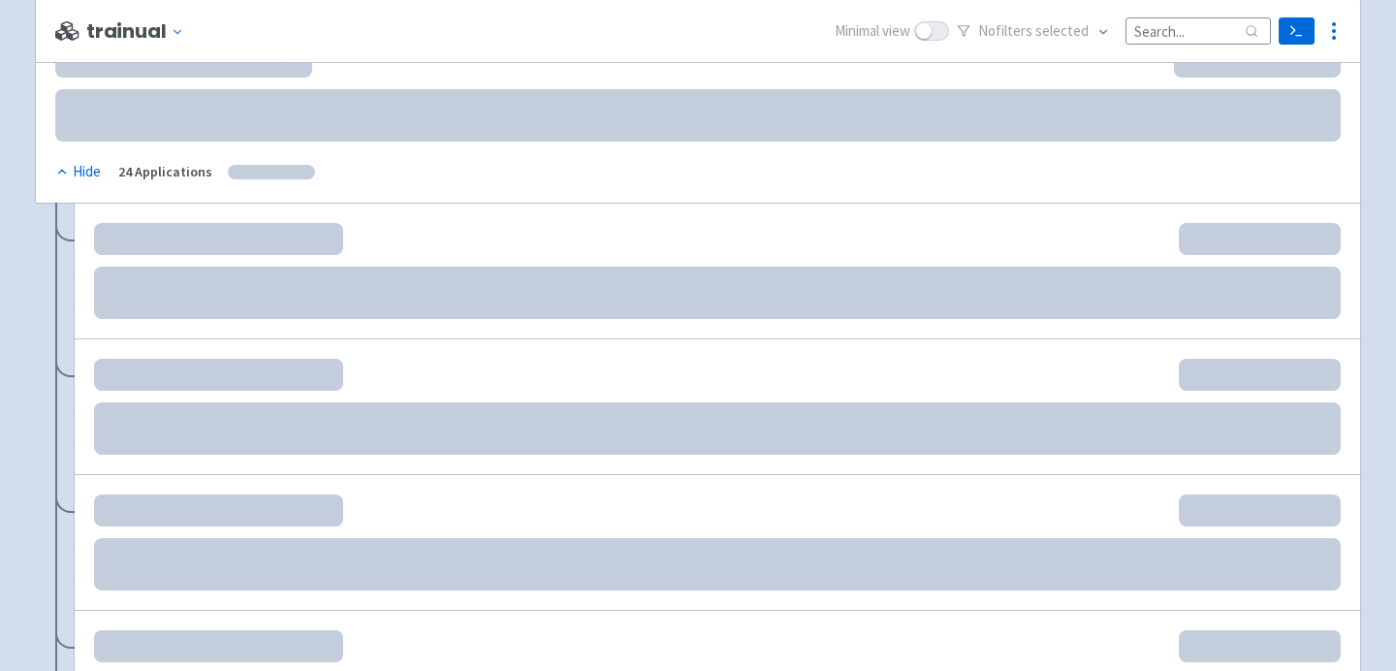
scroll to position [298, 0]
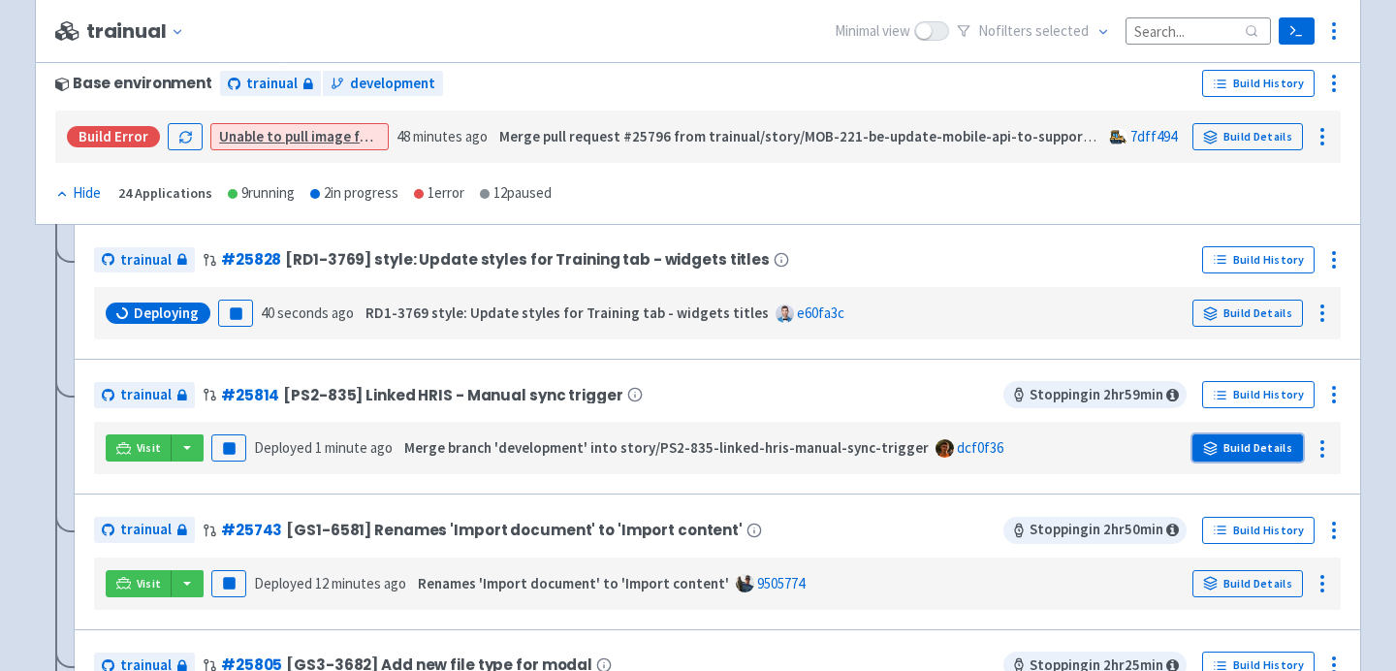
click at [1242, 453] on link "Build Details" at bounding box center [1247, 447] width 111 height 27
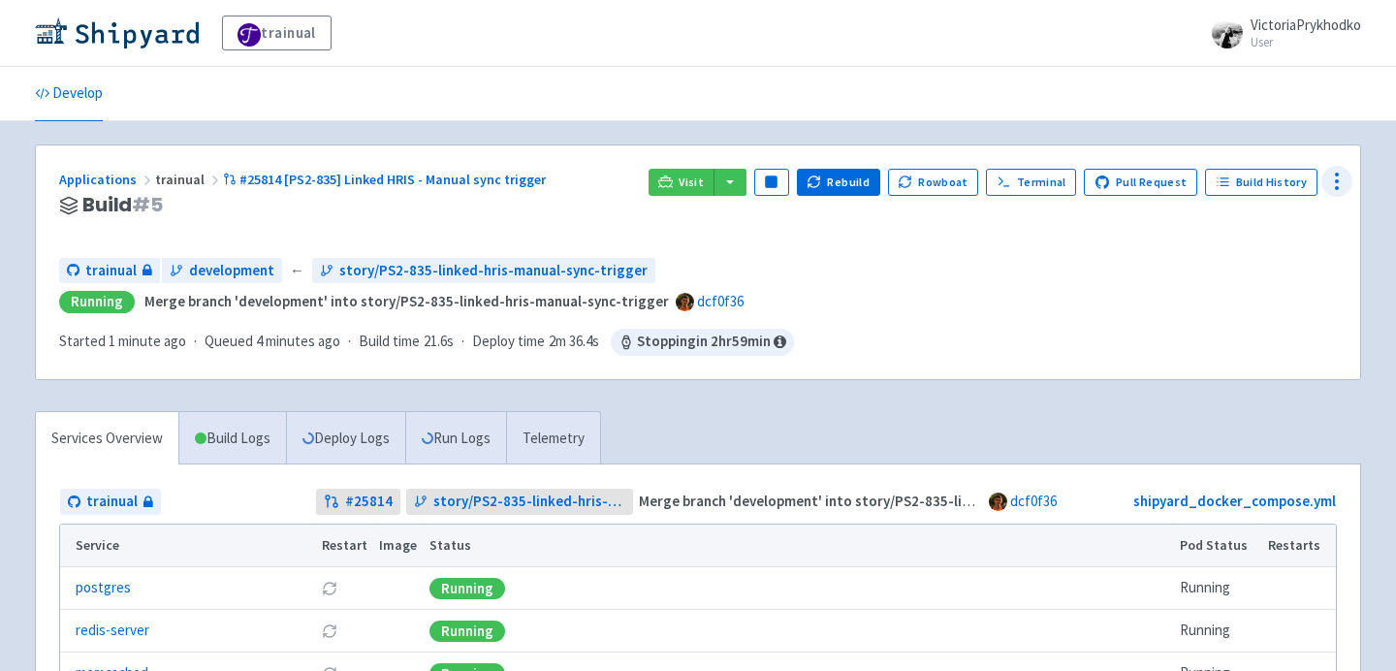
click at [1336, 180] on circle at bounding box center [1337, 181] width 2 height 2
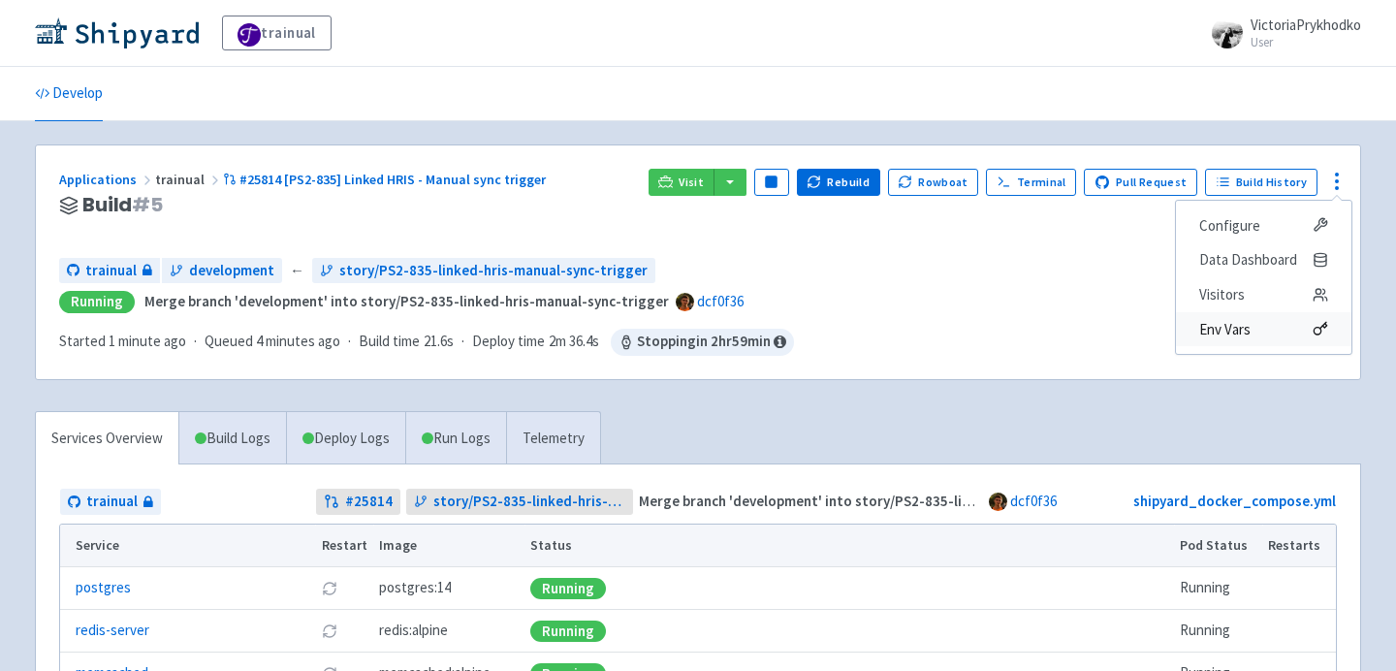
click at [1244, 321] on span "Env Vars" at bounding box center [1224, 329] width 51 height 27
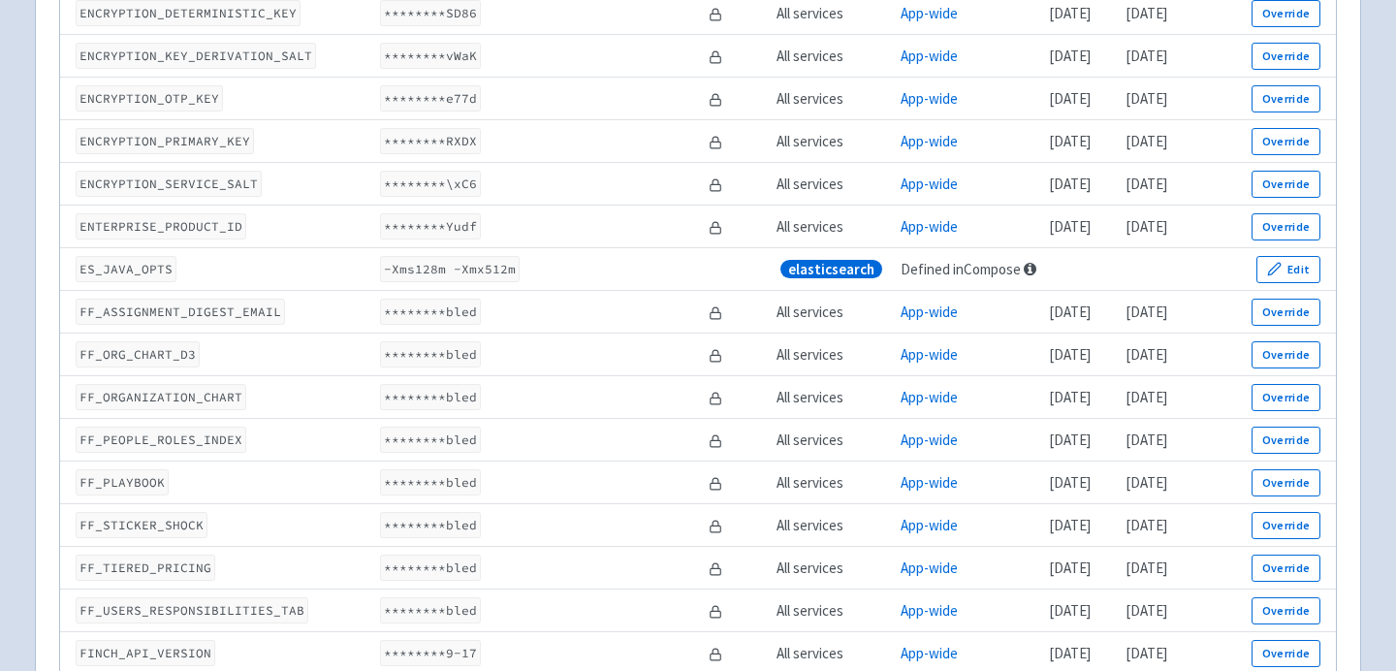
scroll to position [3742, 0]
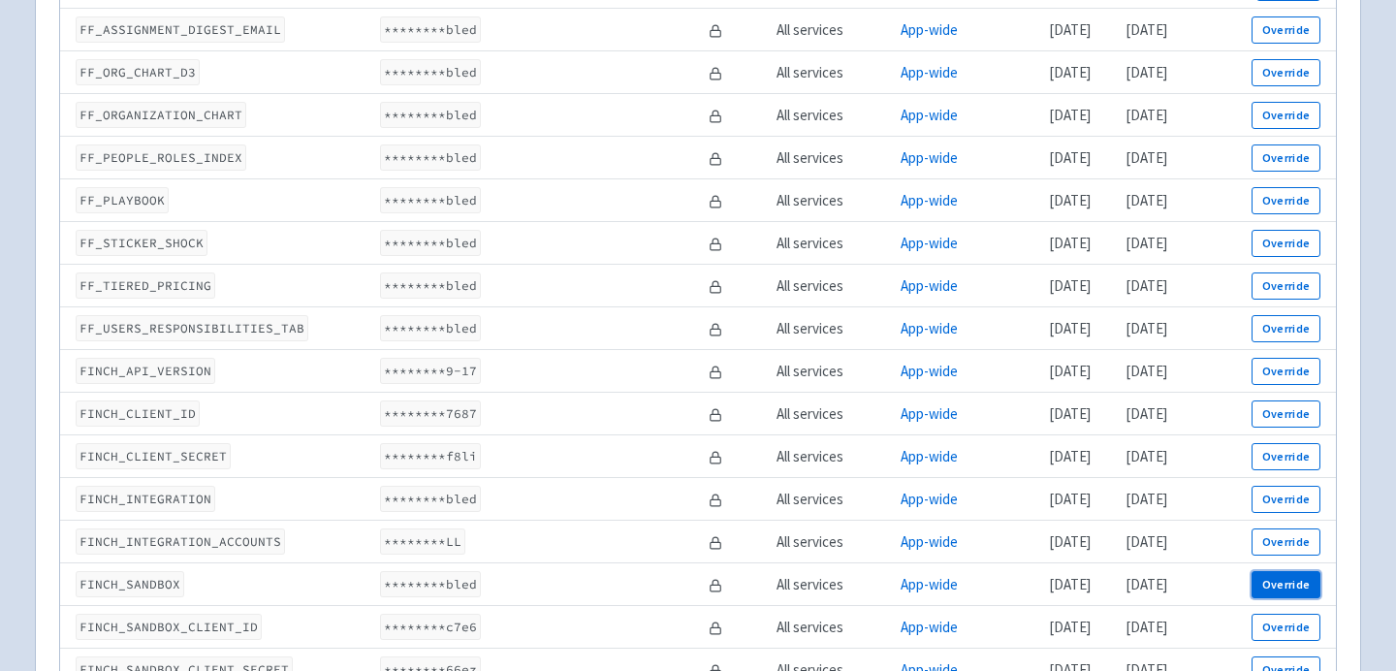
click at [1262, 582] on button "Override" at bounding box center [1286, 584] width 69 height 27
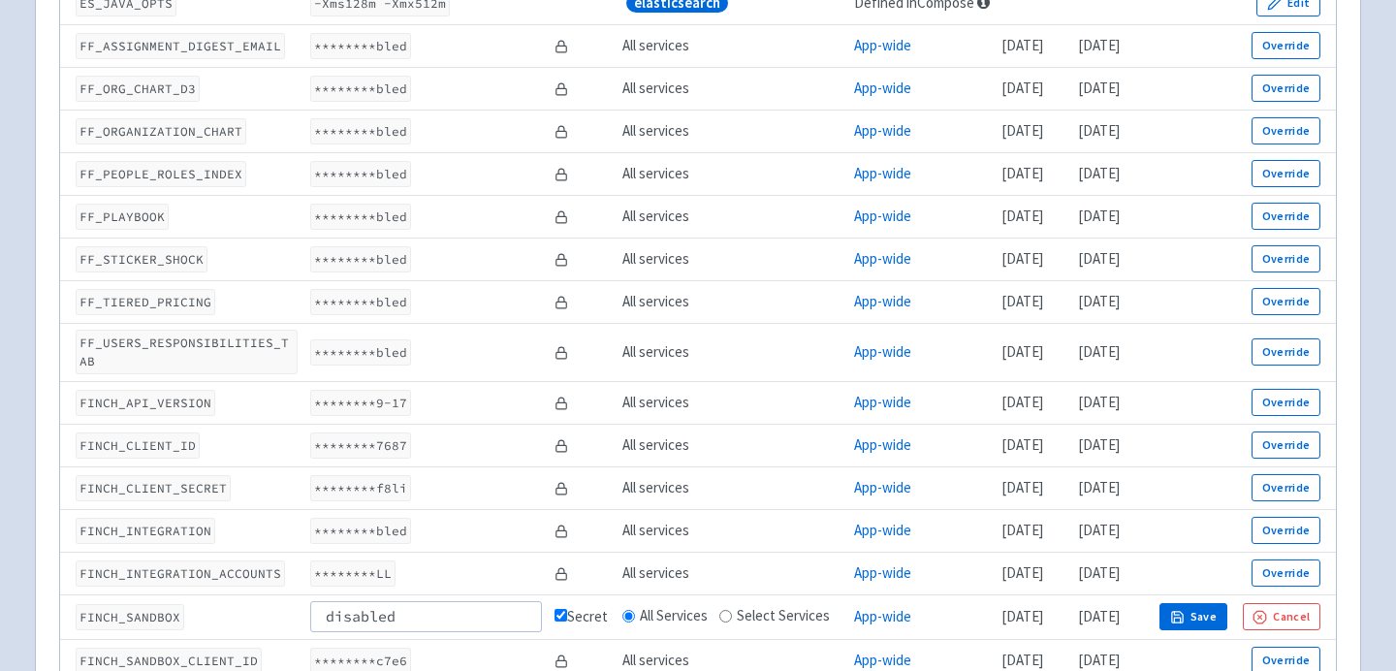
type input "disabled"
click at [1182, 612] on icon "button" at bounding box center [1176, 617] width 11 height 11
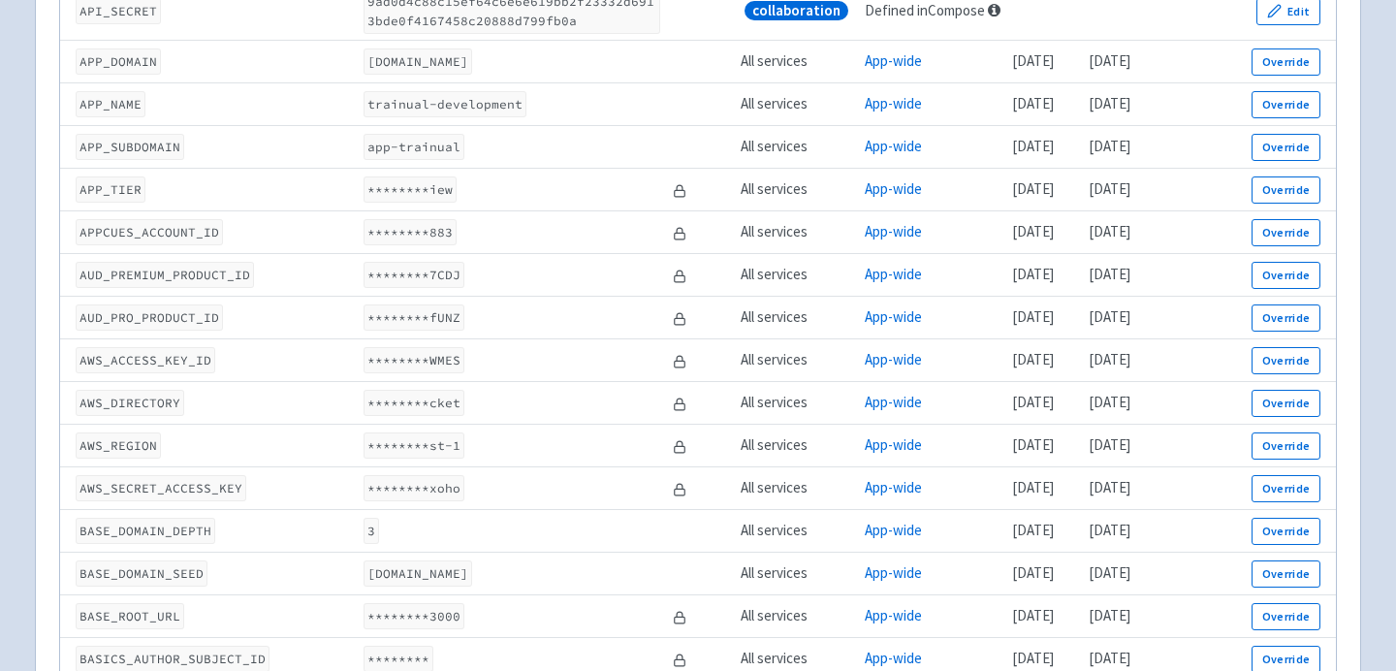
scroll to position [0, 0]
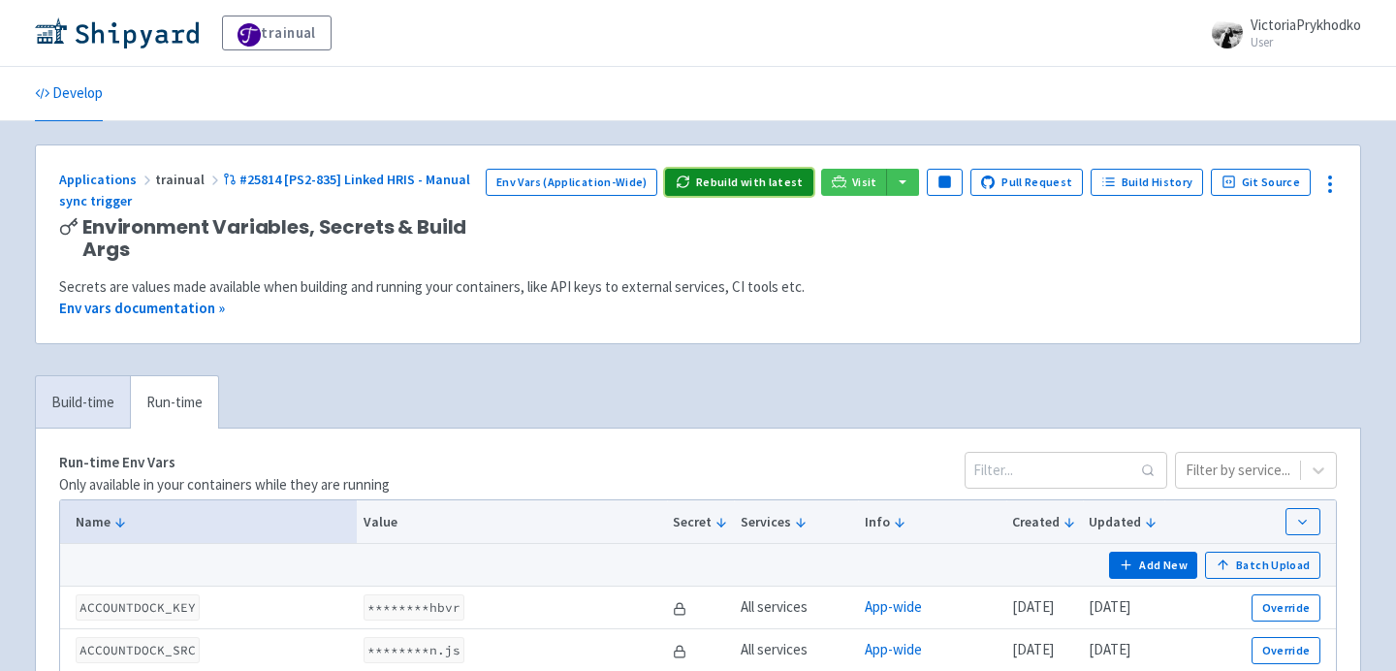
click at [762, 187] on button "Rebuild with latest" at bounding box center [739, 182] width 148 height 27
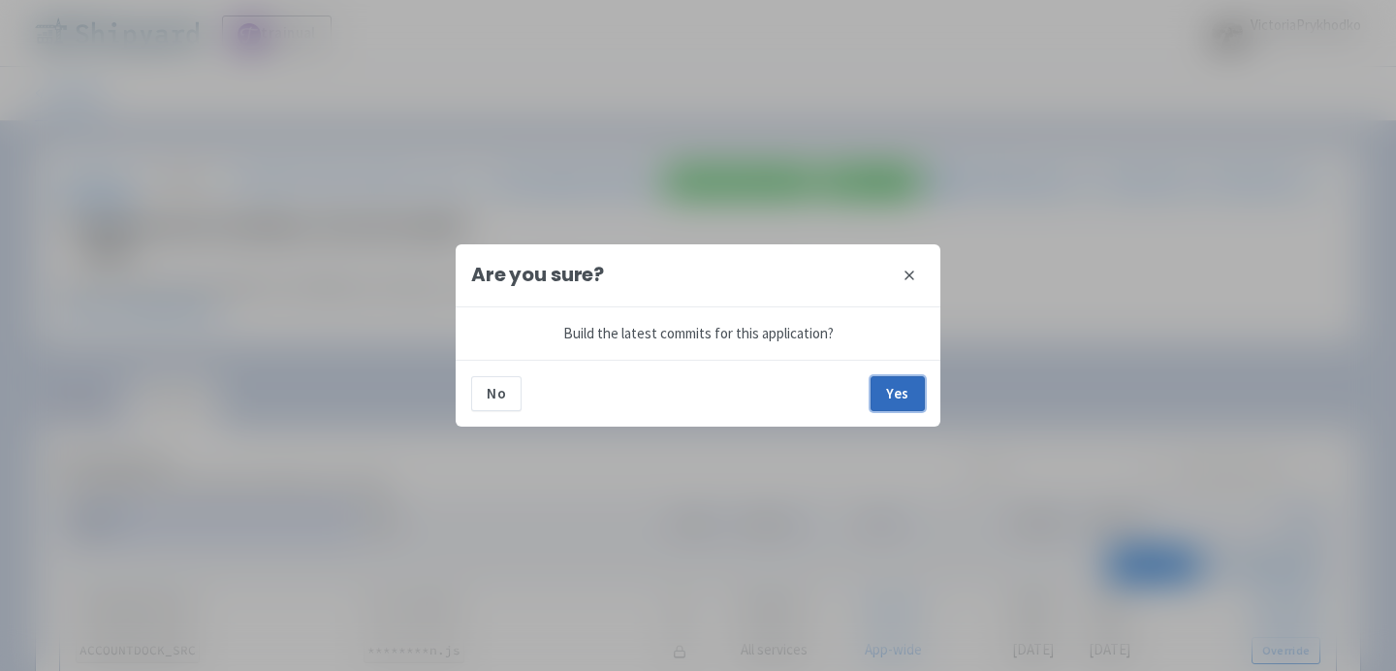
click at [902, 397] on button "Yes" at bounding box center [898, 393] width 54 height 35
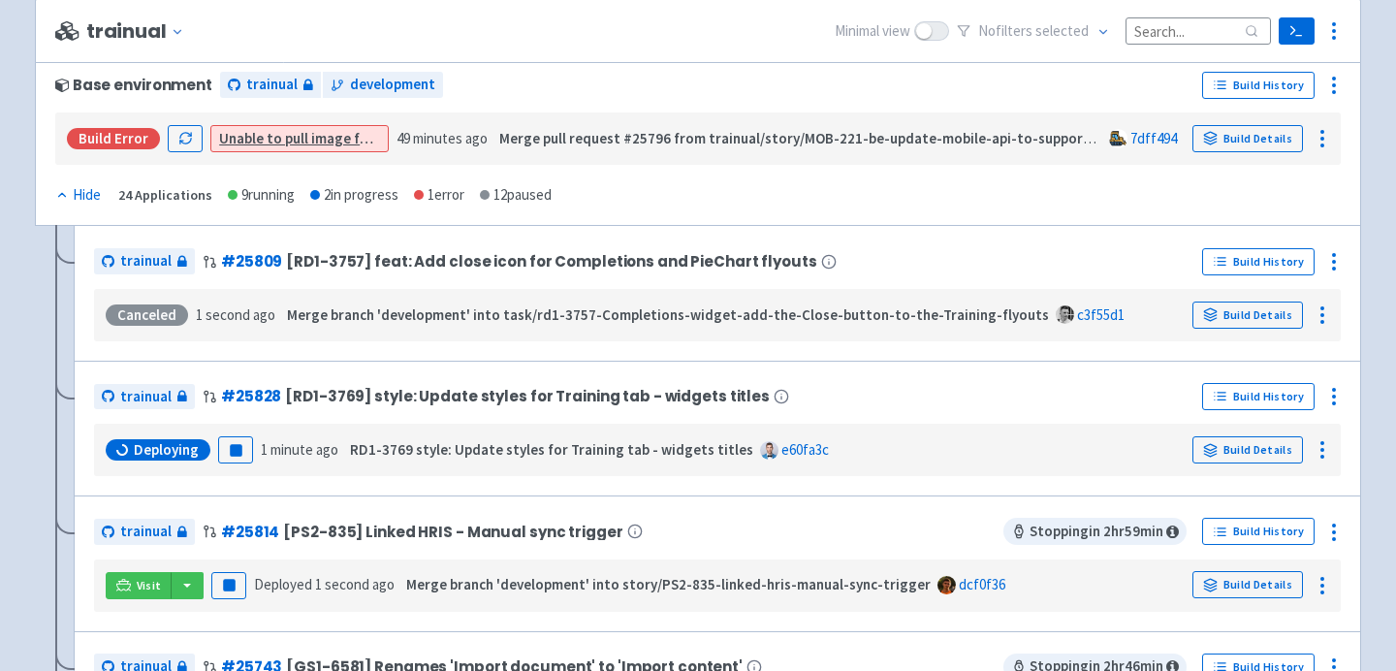
scroll to position [386, 0]
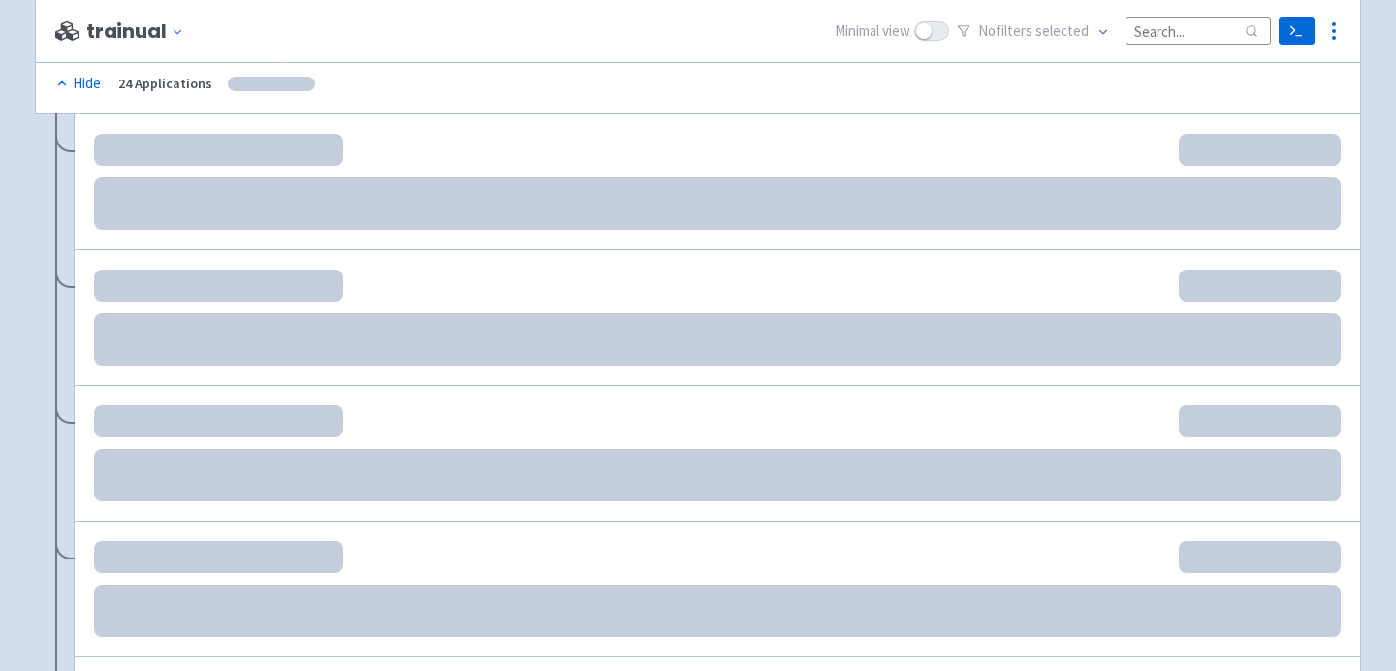
scroll to position [386, 0]
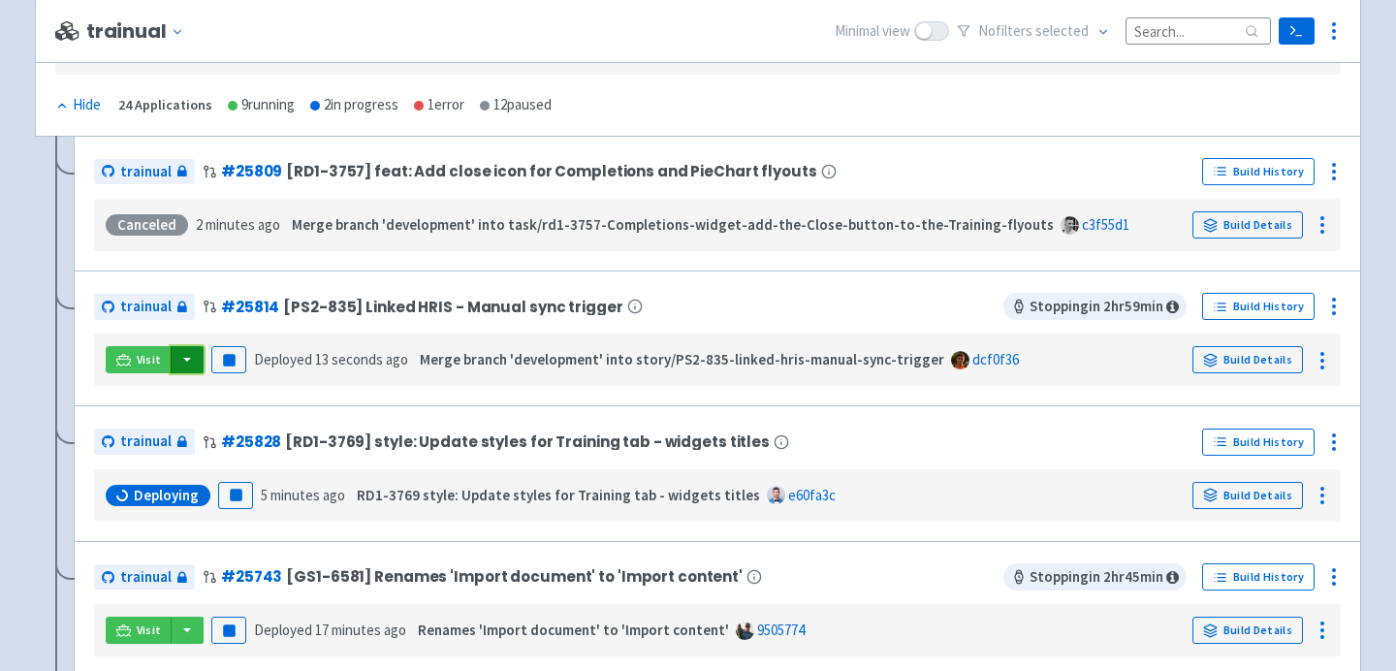
click at [188, 358] on button "button" at bounding box center [187, 359] width 33 height 27
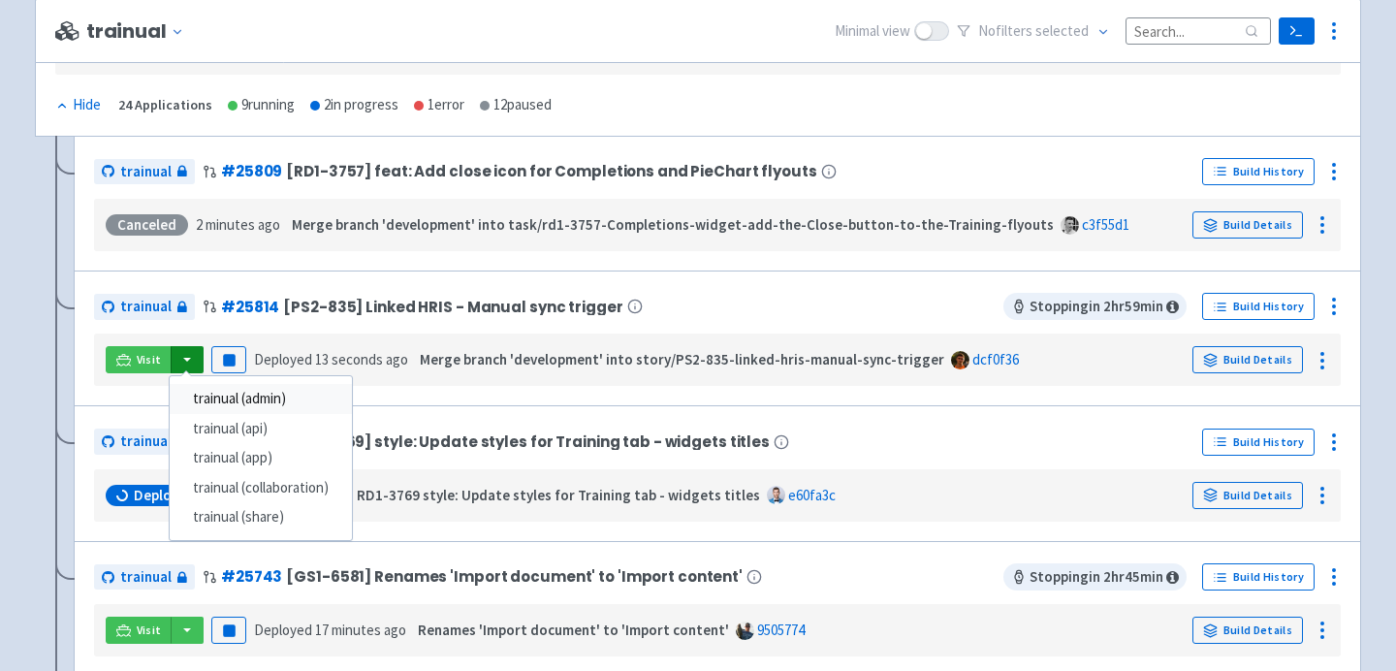
click at [235, 401] on link "trainual (admin)" at bounding box center [261, 399] width 182 height 30
